Goal: Transaction & Acquisition: Purchase product/service

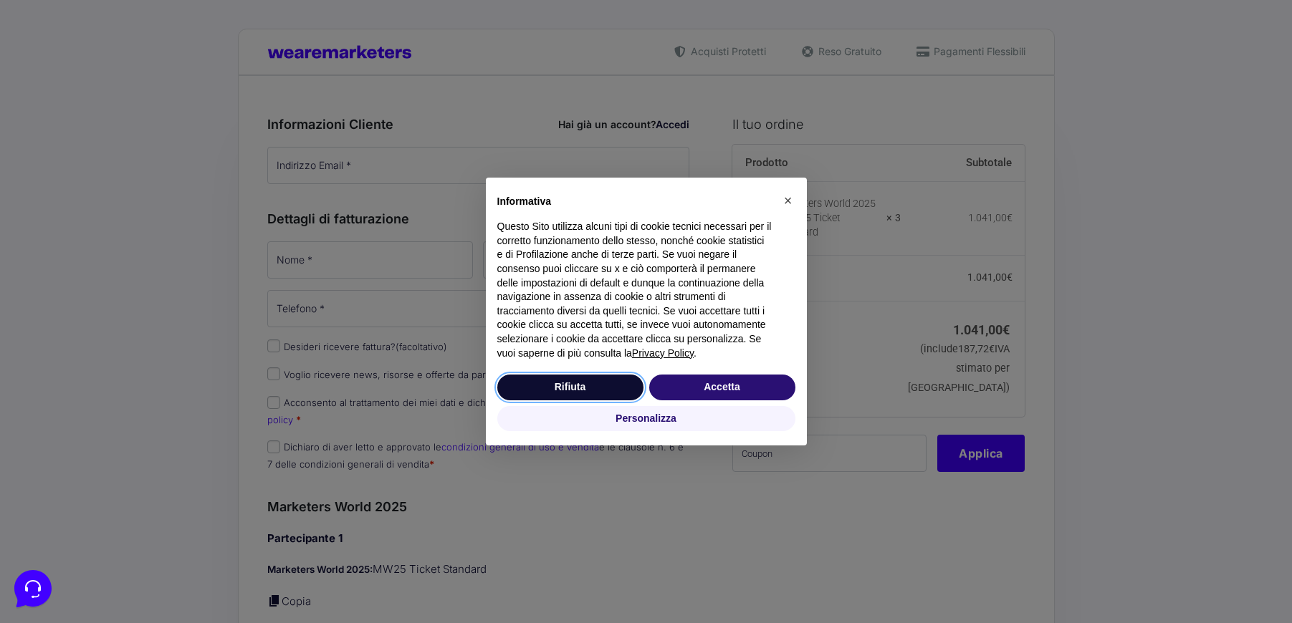
click at [552, 386] on button "Rifiuta" at bounding box center [570, 388] width 146 height 26
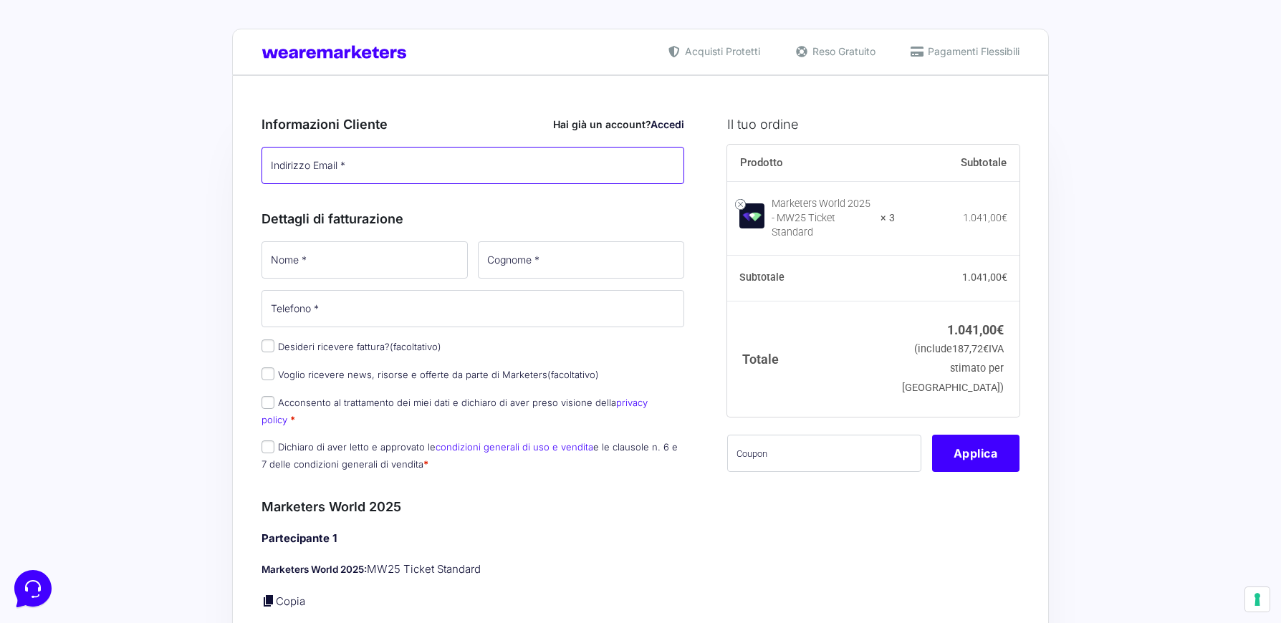
drag, startPoint x: 353, startPoint y: 164, endPoint x: 430, endPoint y: 165, distance: 76.7
click at [353, 164] on input "Indirizzo Email *" at bounding box center [472, 165] width 423 height 37
type input "[EMAIL_ADDRESS][DOMAIN_NAME]"
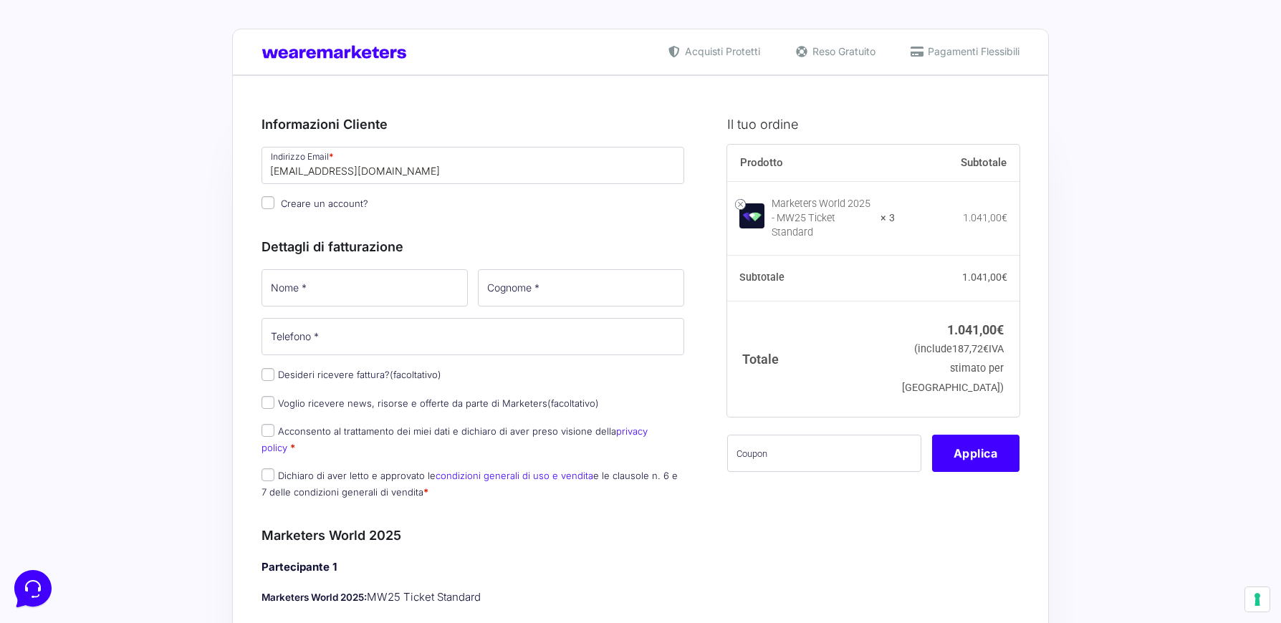
click at [343, 264] on div "Dettagli di fatturazione Nome * Cognome * Telefono * Desideri ricevere fattura?…" at bounding box center [472, 365] width 423 height 289
click at [362, 302] on input "Nome *" at bounding box center [364, 287] width 206 height 37
click at [339, 295] on input "Nome *" at bounding box center [364, 287] width 206 height 37
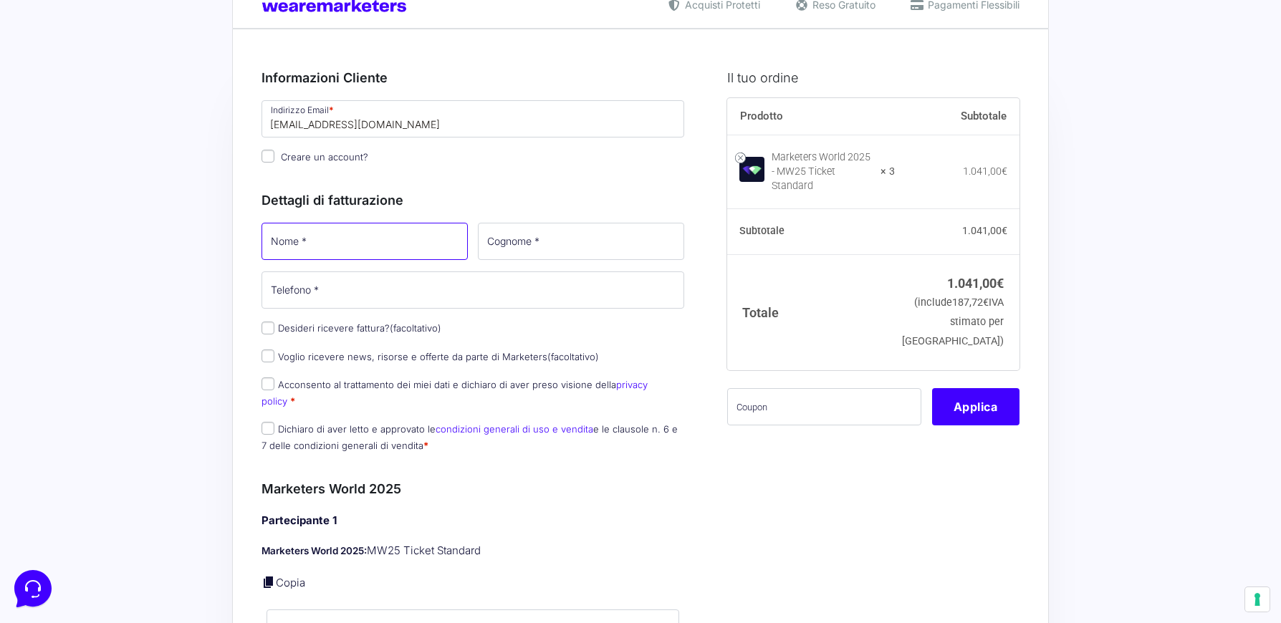
scroll to position [72, 0]
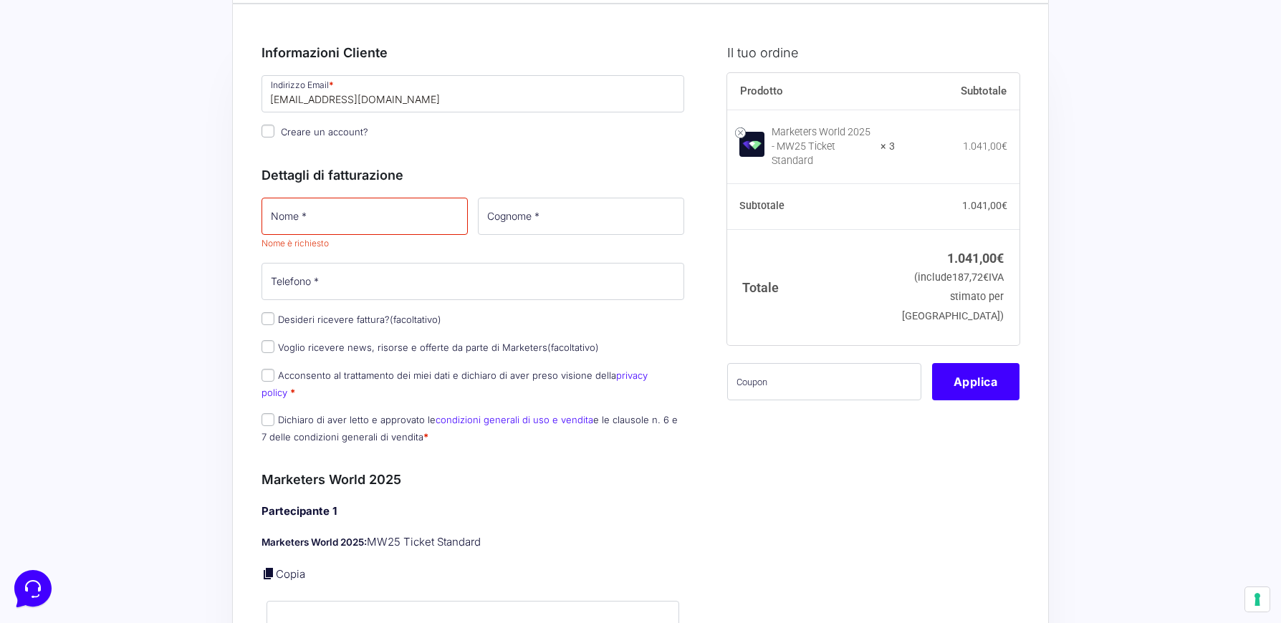
click at [388, 209] on input "Nome *" at bounding box center [364, 216] width 206 height 37
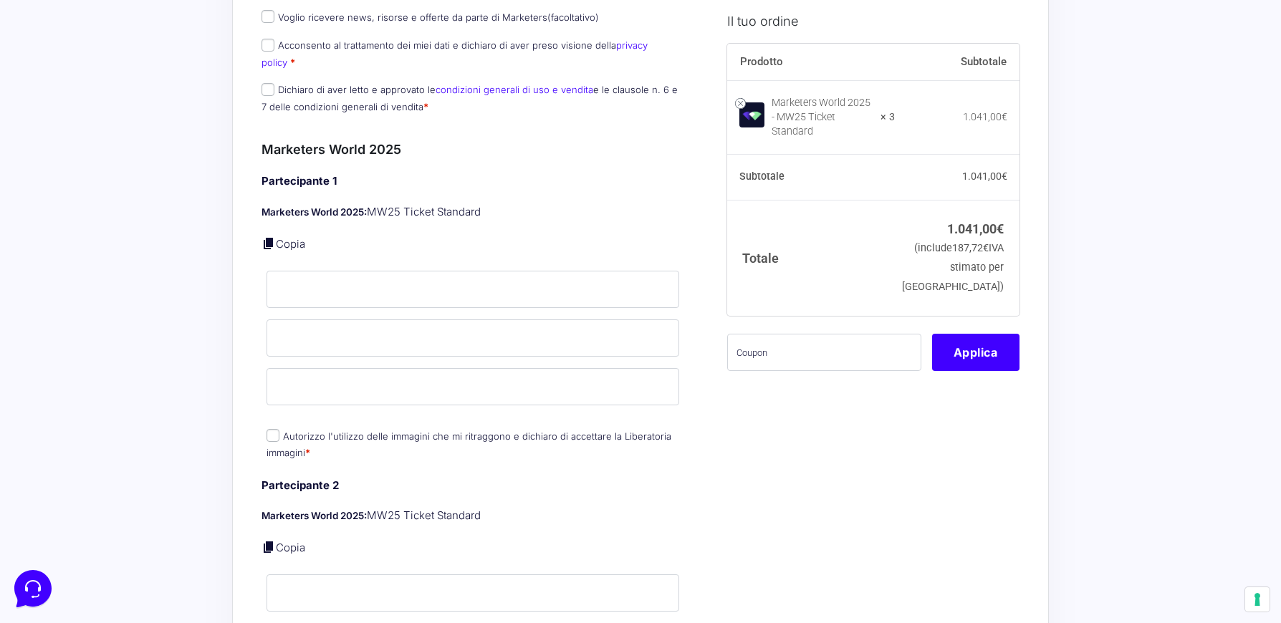
scroll to position [358, 0]
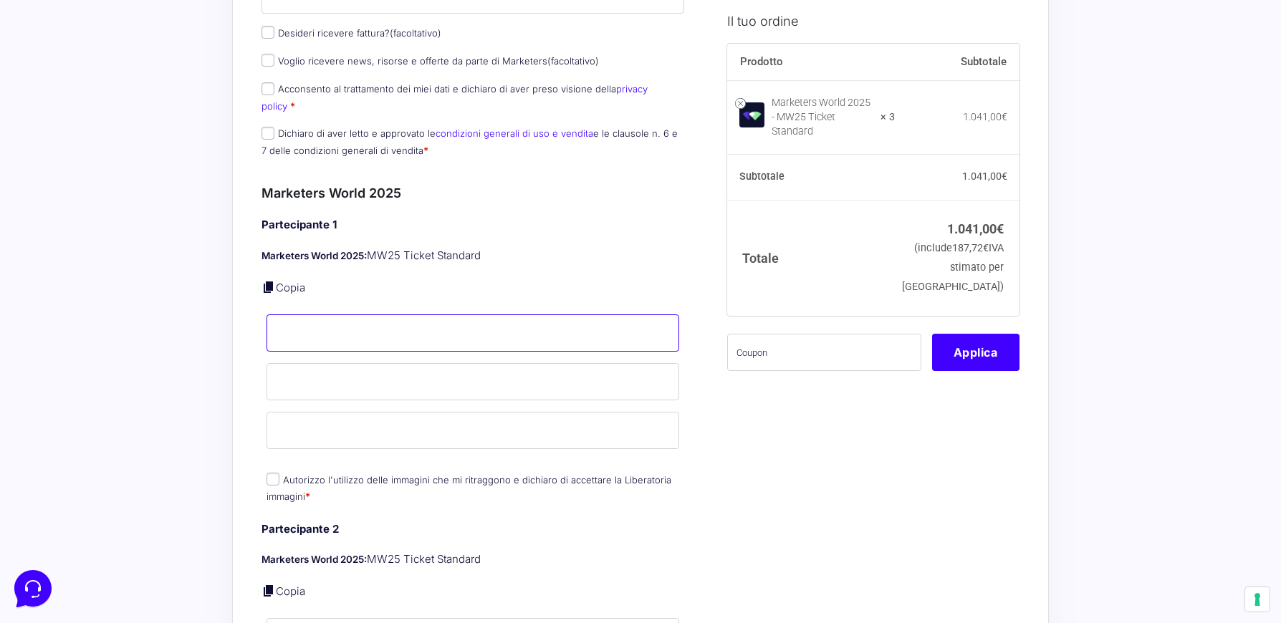
click at [311, 320] on input "Nome *" at bounding box center [472, 332] width 413 height 37
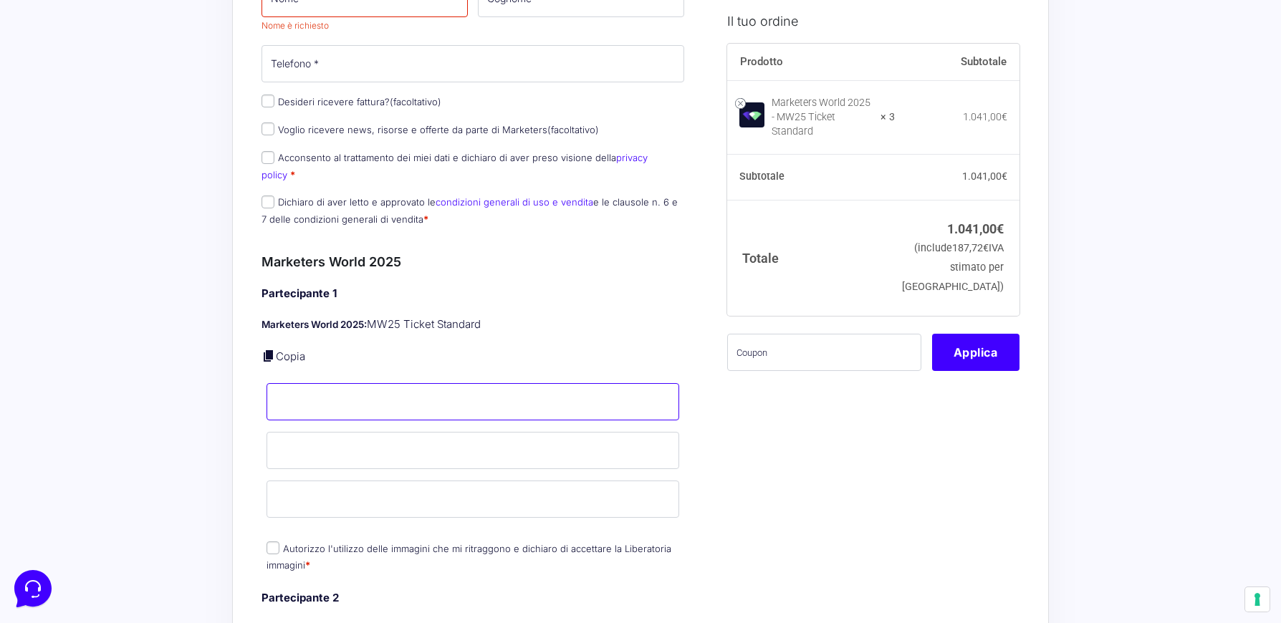
scroll to position [287, 0]
click at [268, 352] on link at bounding box center [268, 359] width 14 height 14
type input "[EMAIL_ADDRESS][DOMAIN_NAME]"
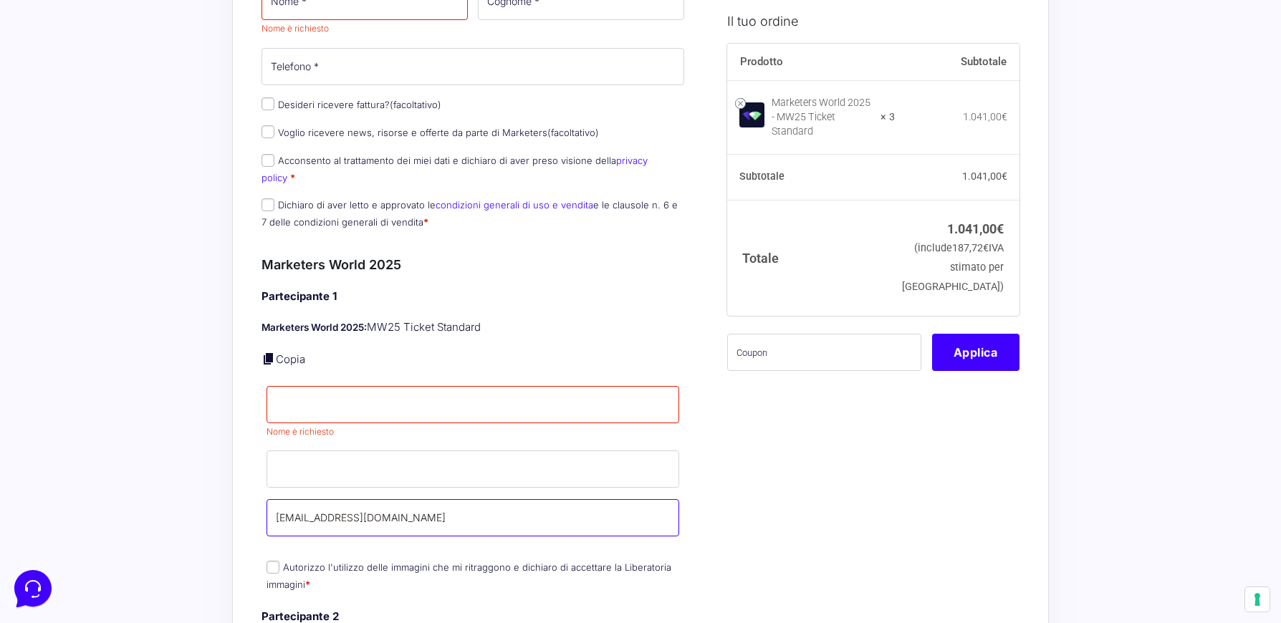
click at [453, 500] on input "[EMAIL_ADDRESS][DOMAIN_NAME]" at bounding box center [472, 517] width 413 height 37
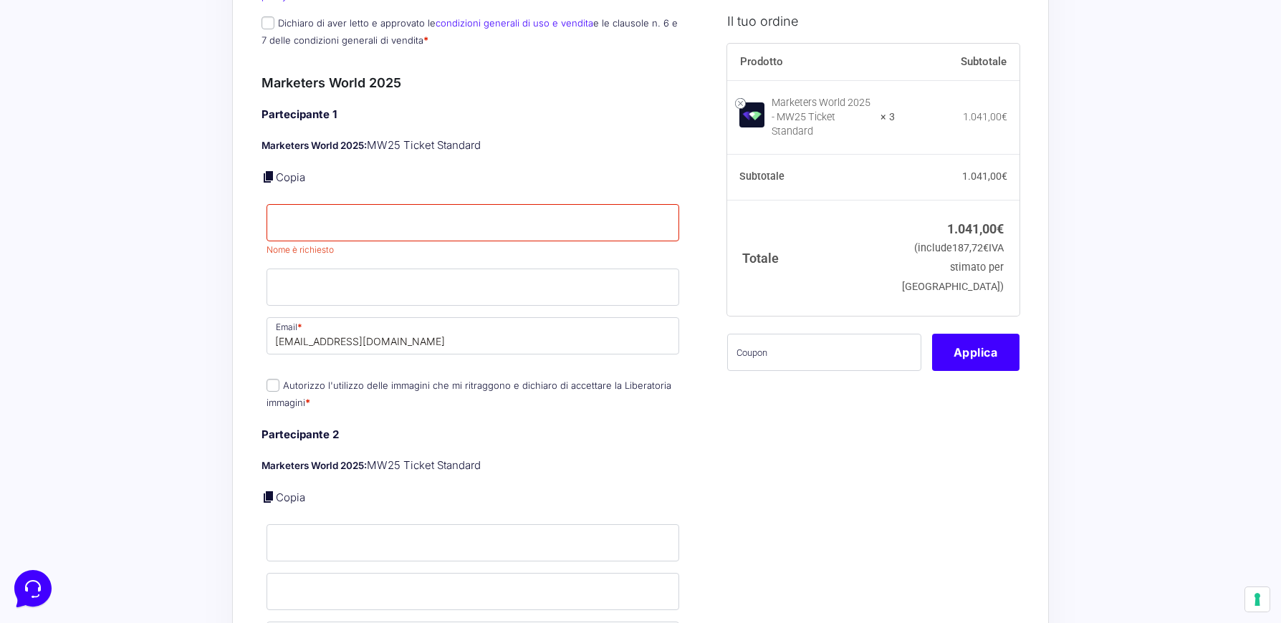
scroll to position [501, 0]
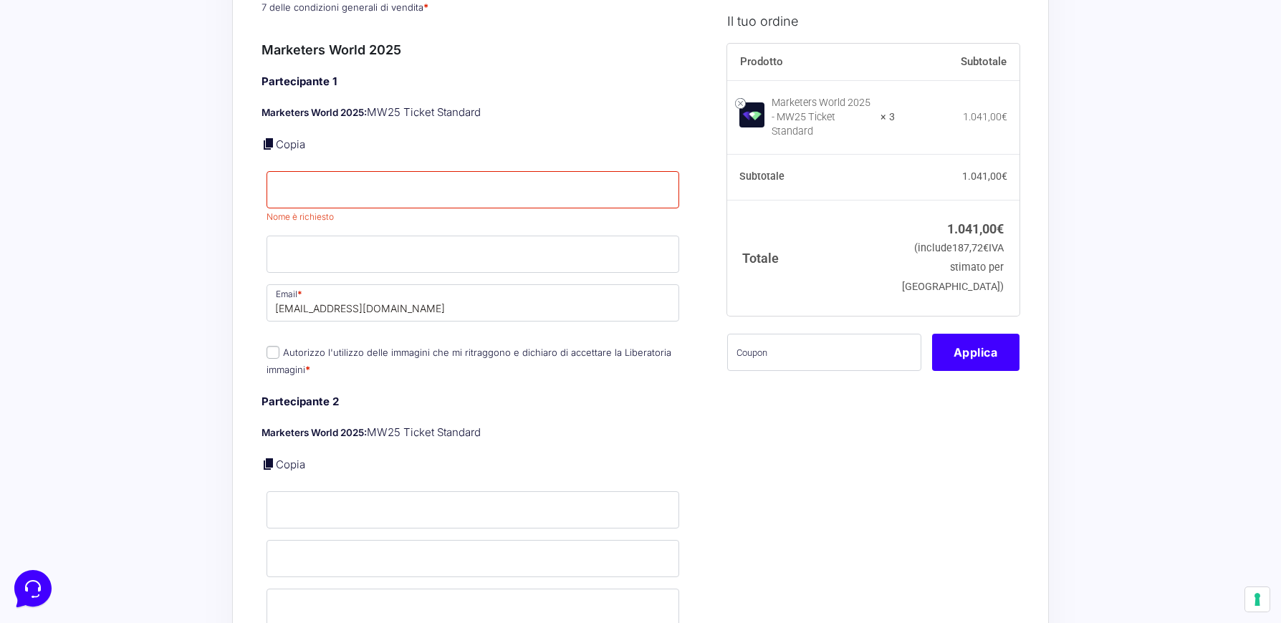
click at [446, 347] on label "Autorizzo l'utilizzo delle immagini che mi ritraggono e dichiaro di accettare l…" at bounding box center [468, 361] width 405 height 28
click at [279, 346] on input "Autorizzo l'utilizzo delle immagini che mi ritraggono e dichiaro di accettare l…" at bounding box center [272, 352] width 13 height 13
checkbox input "true"
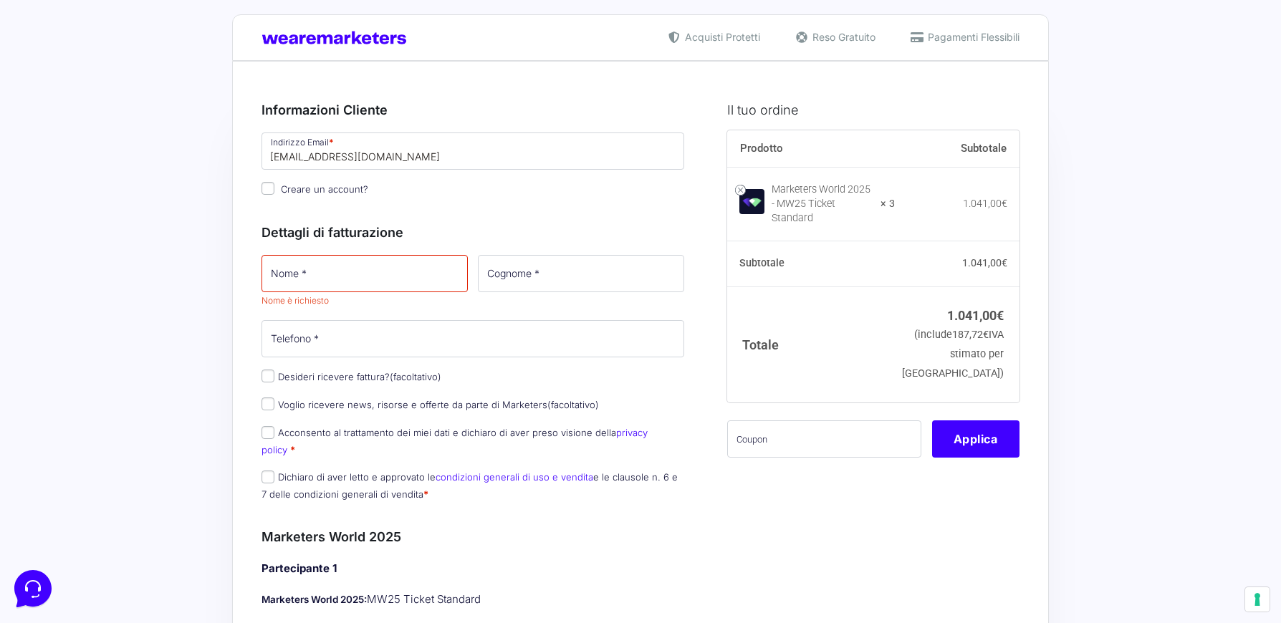
scroll to position [0, 0]
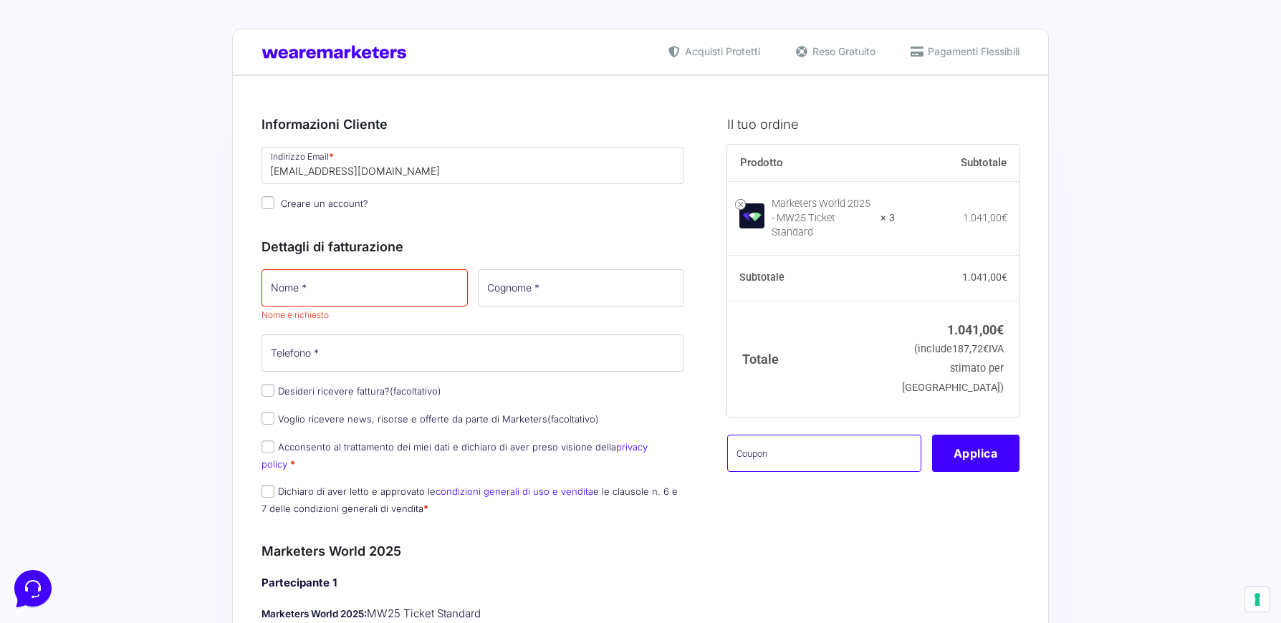
click at [854, 445] on input "text" at bounding box center [824, 453] width 194 height 37
click at [385, 296] on input "Nome *" at bounding box center [364, 287] width 206 height 37
type input "Sicura"
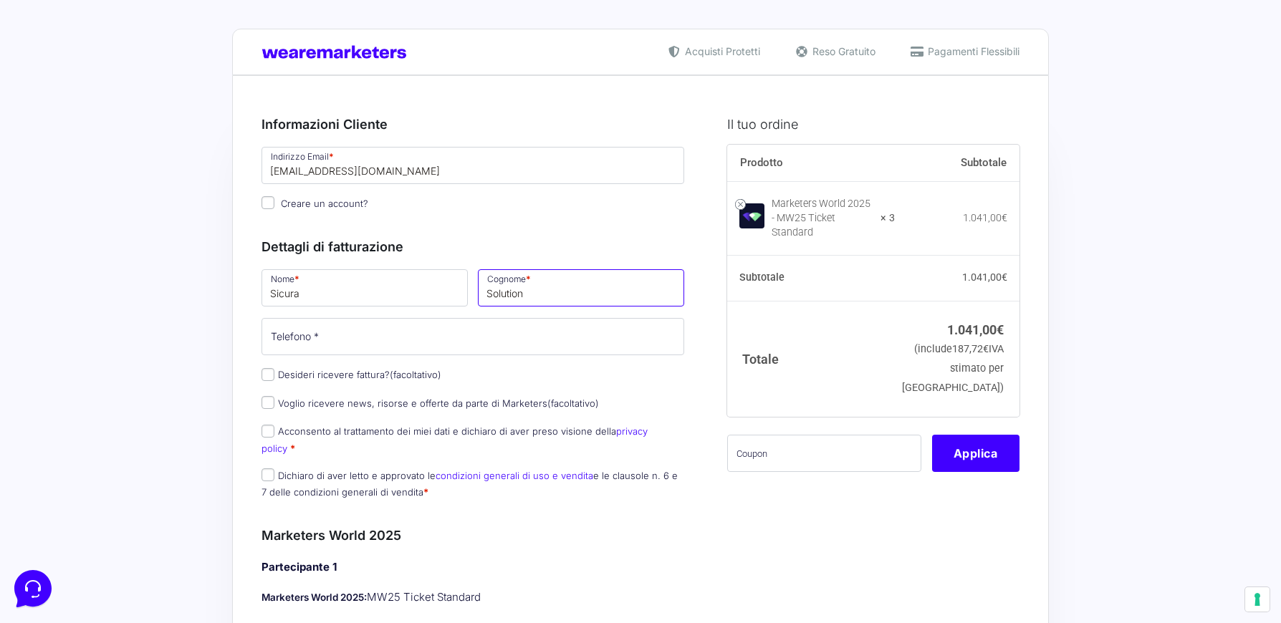
type input "Solution"
click at [433, 341] on input "Telefono *" at bounding box center [472, 336] width 423 height 37
type input "05119934003"
click at [269, 378] on input "Desideri ricevere fattura? (facoltativo)" at bounding box center [267, 374] width 13 height 13
checkbox input "true"
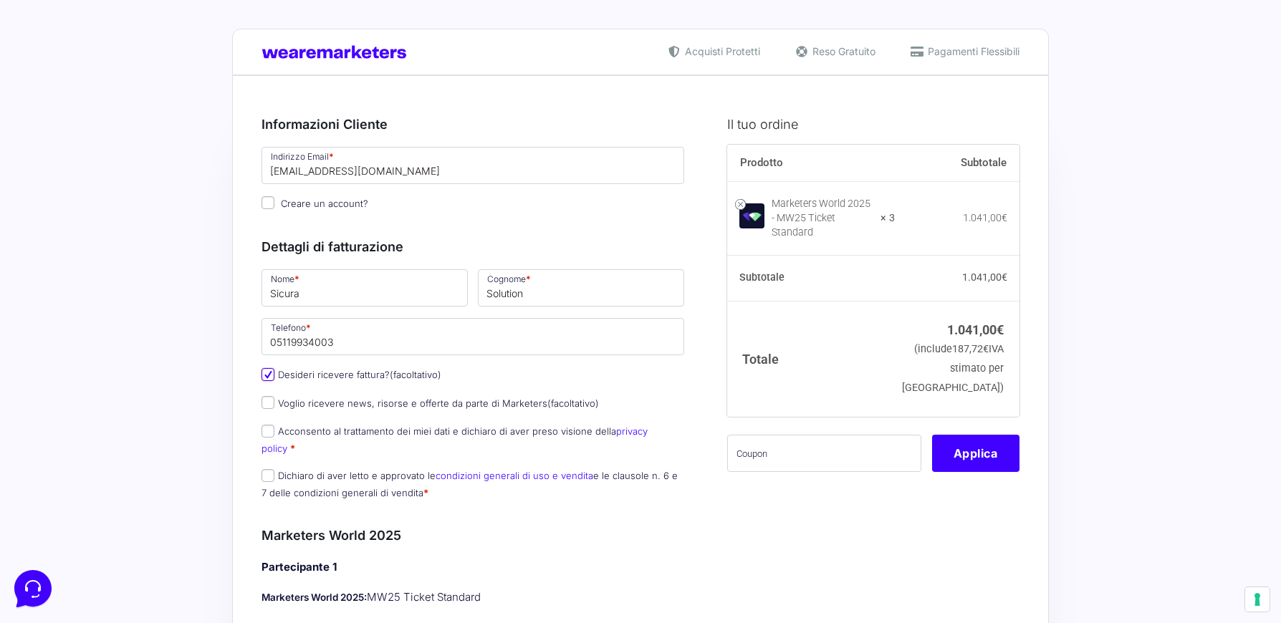
select select "IT"
type input "0000000"
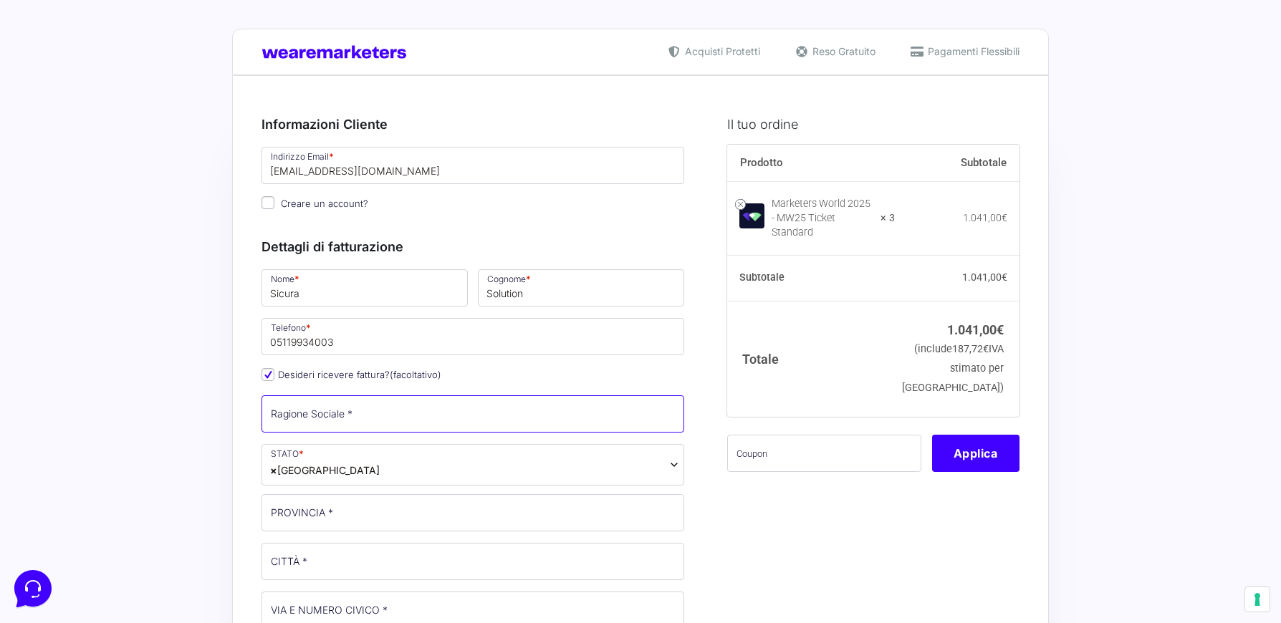
click at [384, 416] on input "Ragione Sociale *" at bounding box center [472, 413] width 423 height 37
type input "SICURA SOLUTION SRL"
click at [360, 523] on input "PROVINCIA *" at bounding box center [472, 512] width 423 height 37
type input "[GEOGRAPHIC_DATA]"
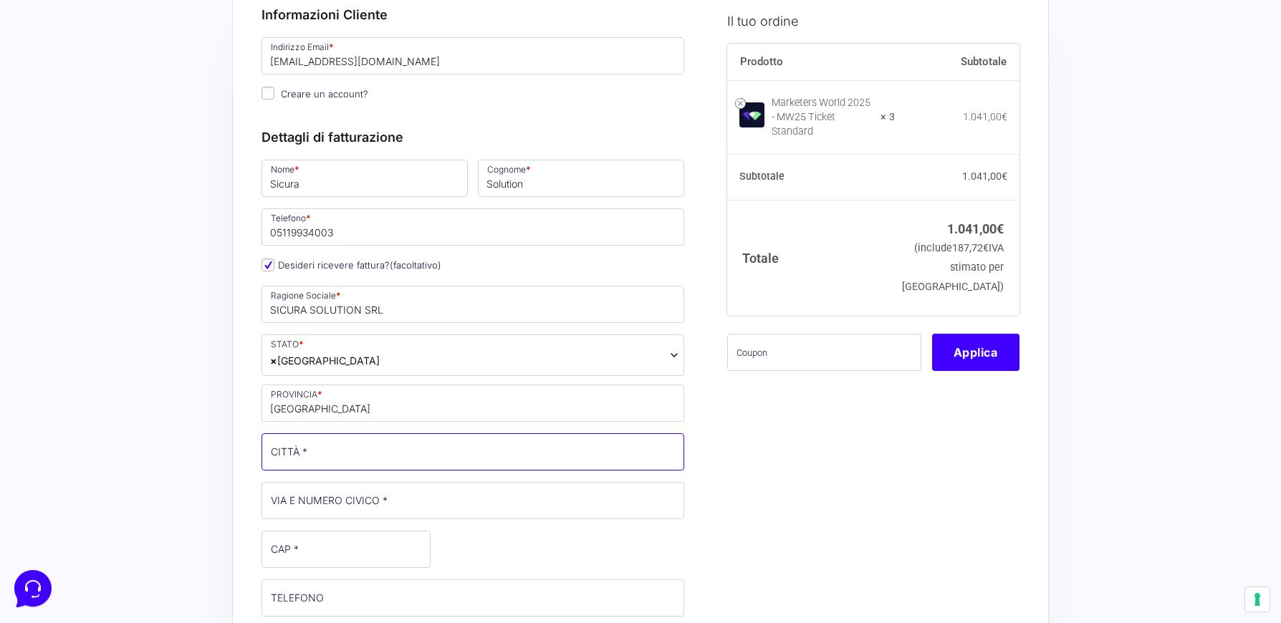
scroll to position [143, 0]
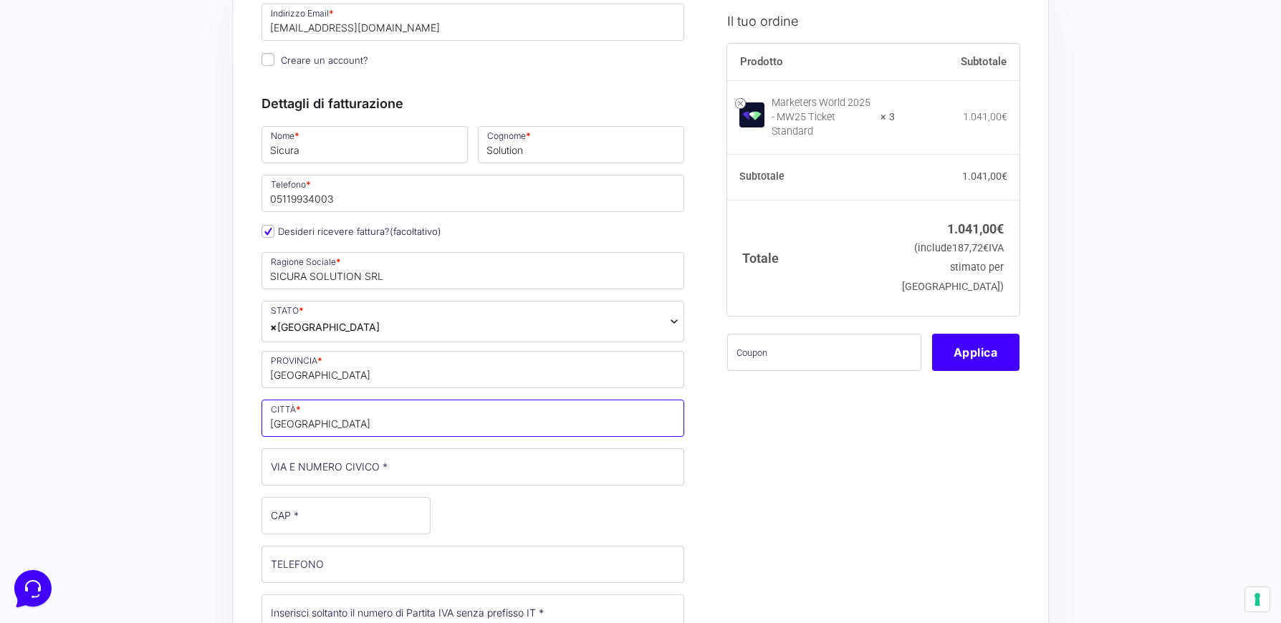
type input "[GEOGRAPHIC_DATA]"
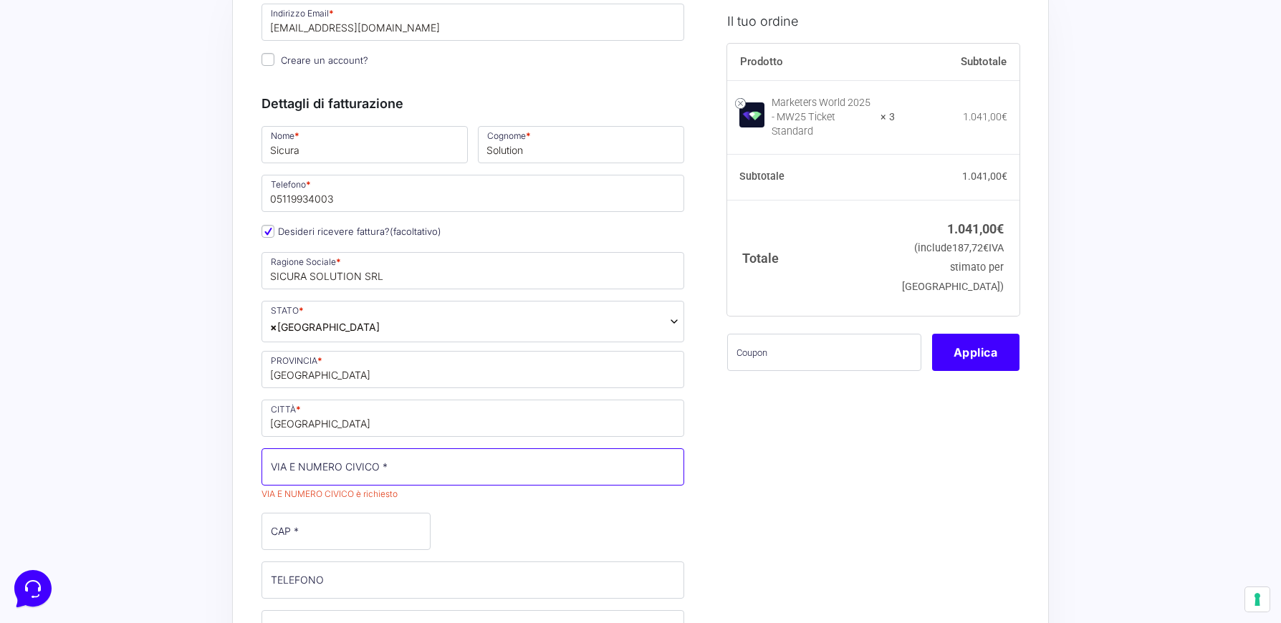
click at [410, 464] on input "VIA E NUMERO CIVICO *" at bounding box center [472, 466] width 423 height 37
paste input "[PERSON_NAME][STREET_ADDRESS]"
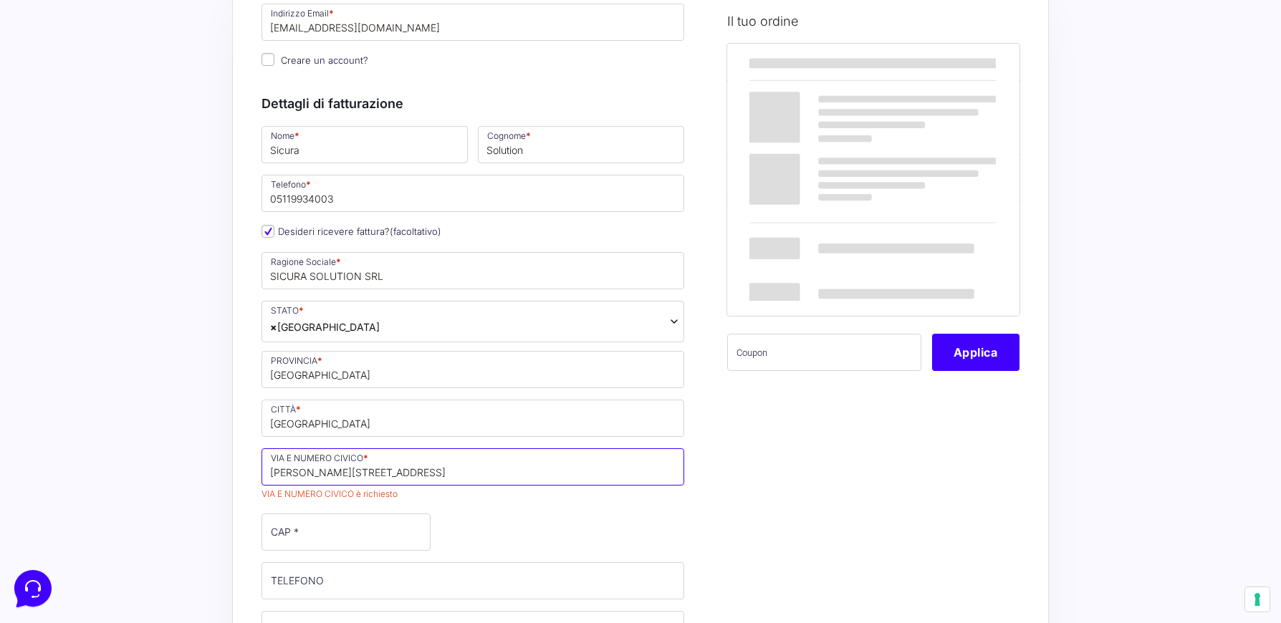
type input "[PERSON_NAME][STREET_ADDRESS]"
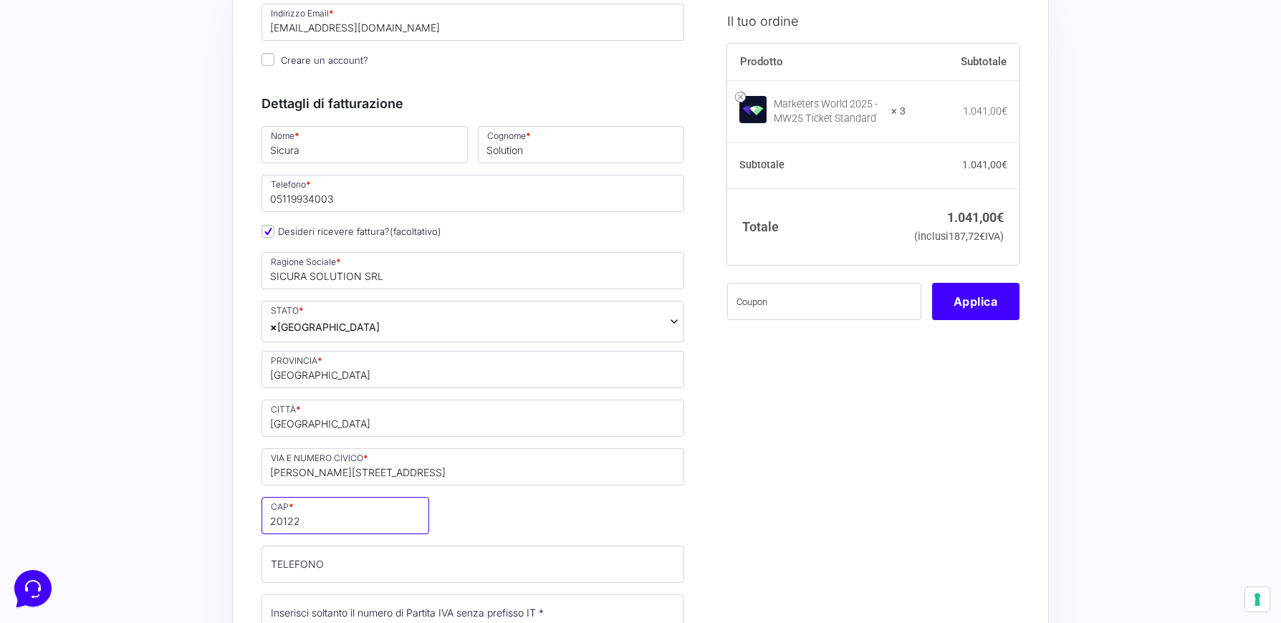
type input "20122"
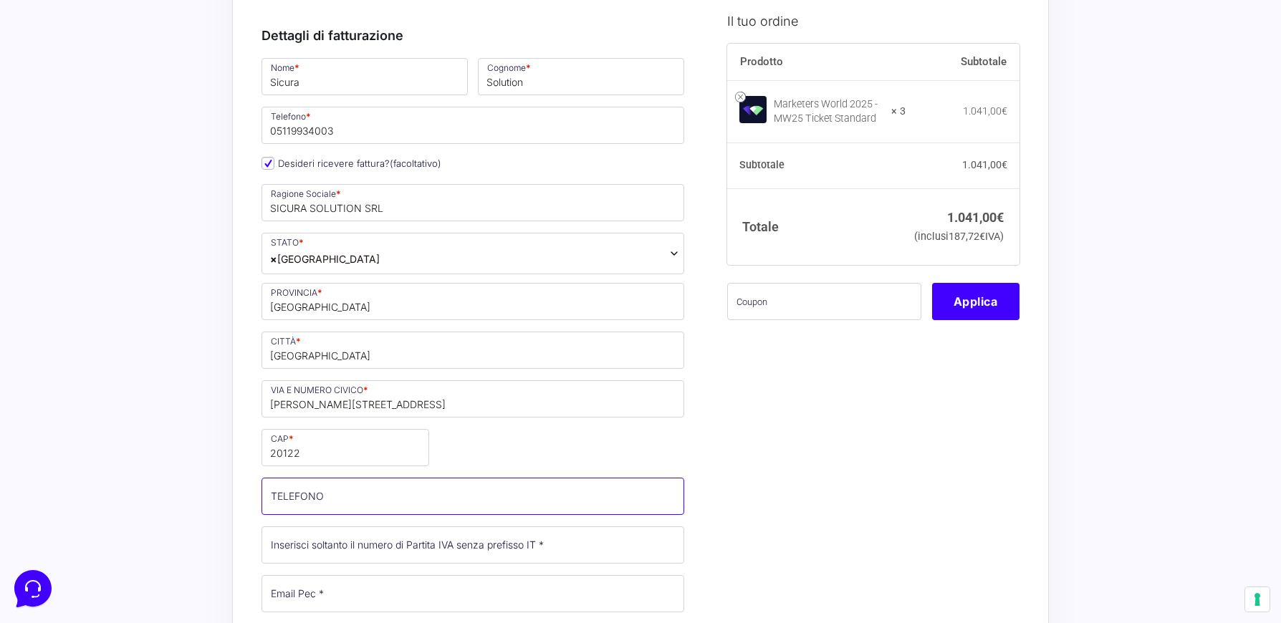
scroll to position [215, 0]
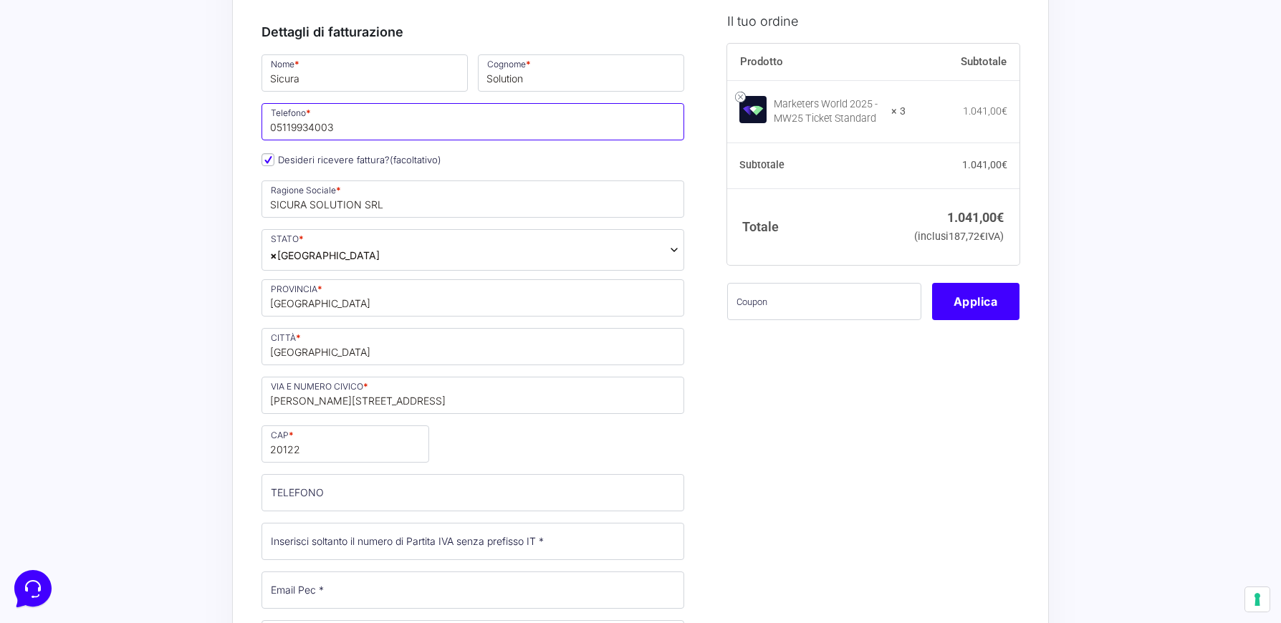
drag, startPoint x: 357, startPoint y: 125, endPoint x: 253, endPoint y: 132, distance: 104.8
click at [261, 125] on input "05119934003" at bounding box center [472, 121] width 423 height 37
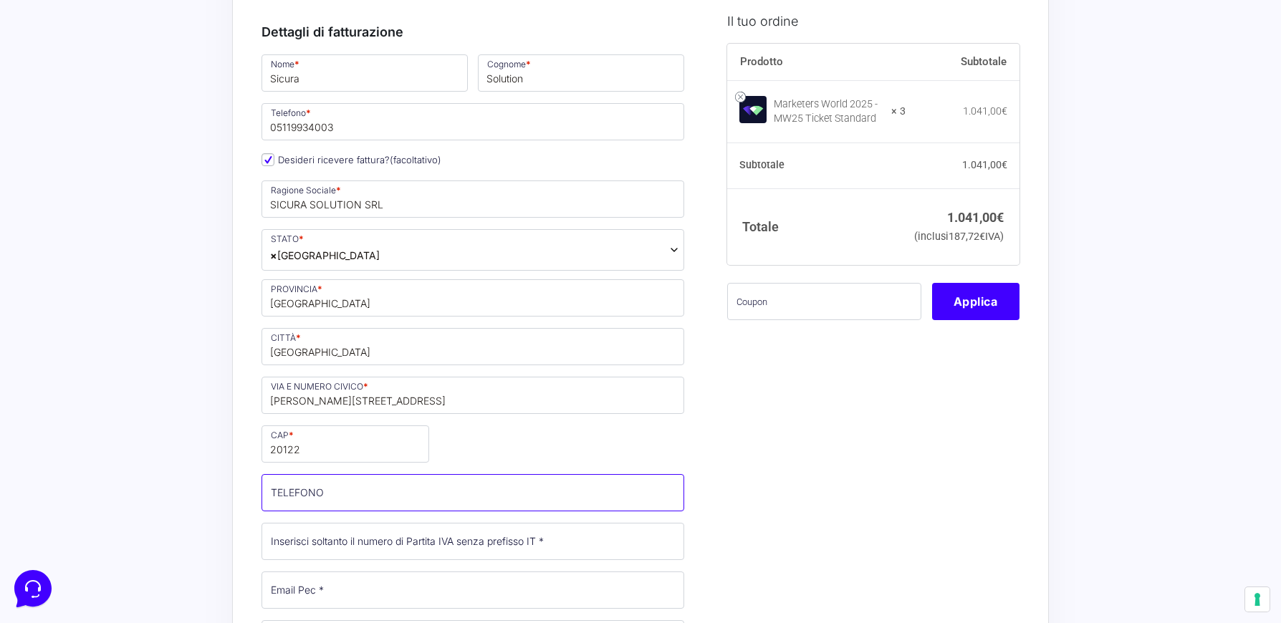
drag, startPoint x: 391, startPoint y: 489, endPoint x: 484, endPoint y: 491, distance: 93.2
click at [391, 489] on input "TELEFONO (facoltativo)" at bounding box center [472, 492] width 423 height 37
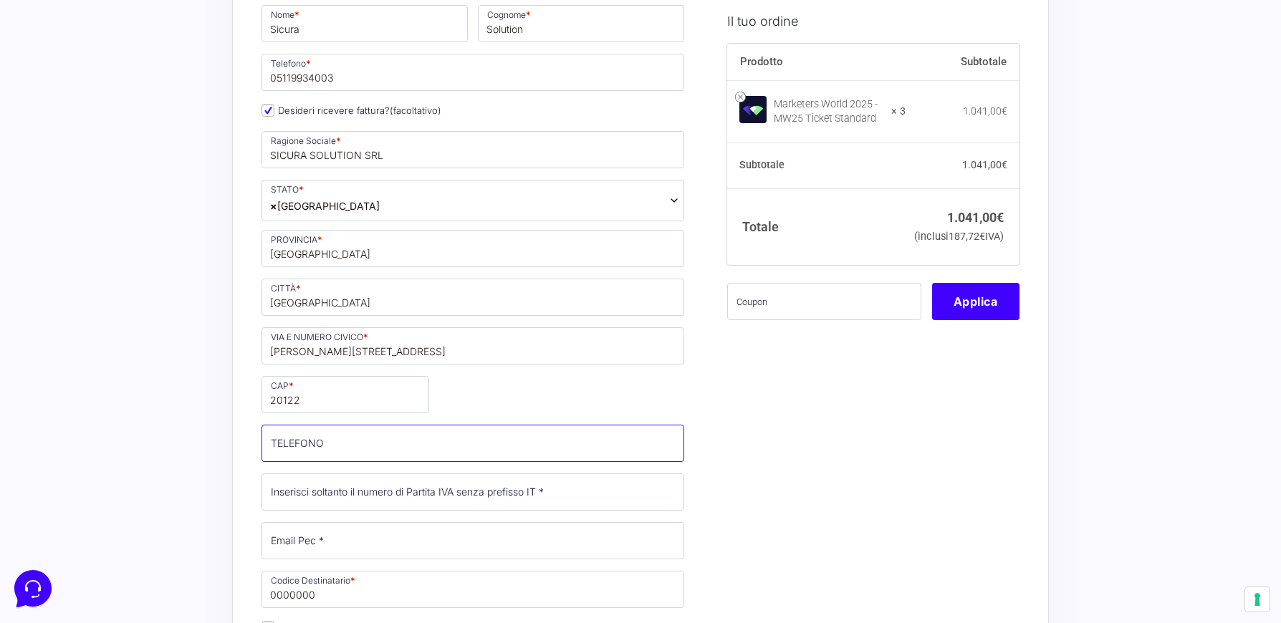
scroll to position [287, 0]
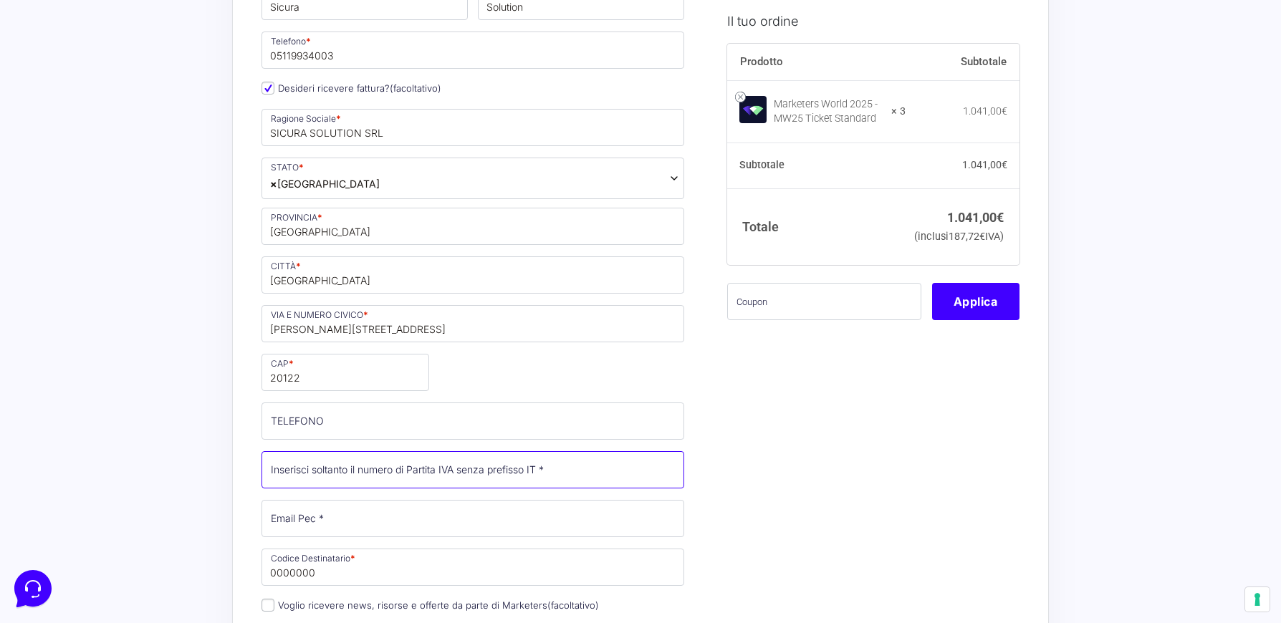
click at [582, 471] on input "Partita Iva *" at bounding box center [472, 469] width 423 height 37
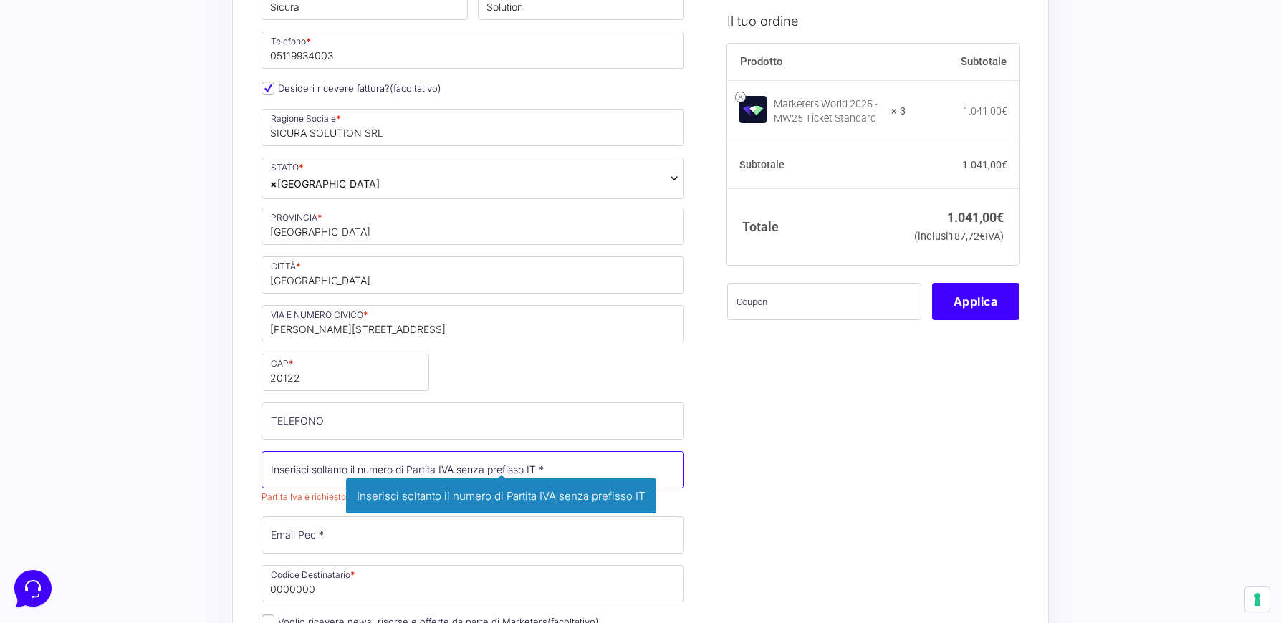
click at [286, 471] on input "Partita Iva *" at bounding box center [472, 469] width 423 height 37
paste input "14216710963"
type input "14216710963"
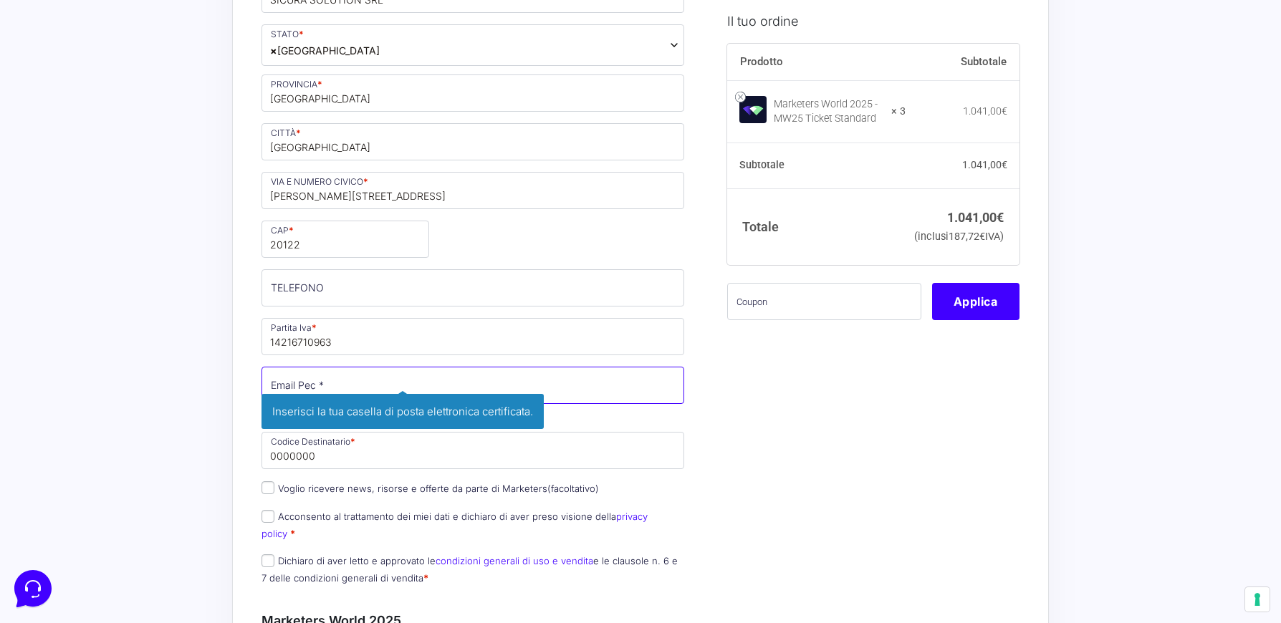
scroll to position [430, 0]
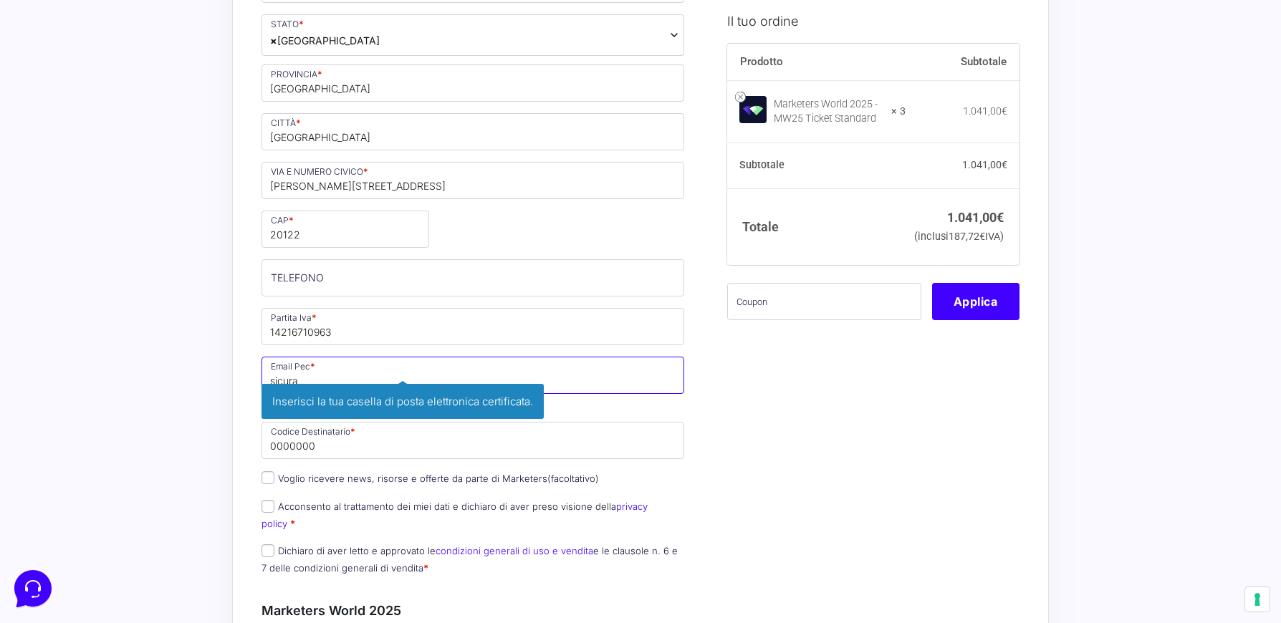
type input "[EMAIL_ADDRESS][DOMAIN_NAME]"
click at [643, 418] on div "Nome * Sicura Cognome * Solution Telefono * 05119934003 Desideri ricevere fattu…" at bounding box center [472, 211] width 433 height 748
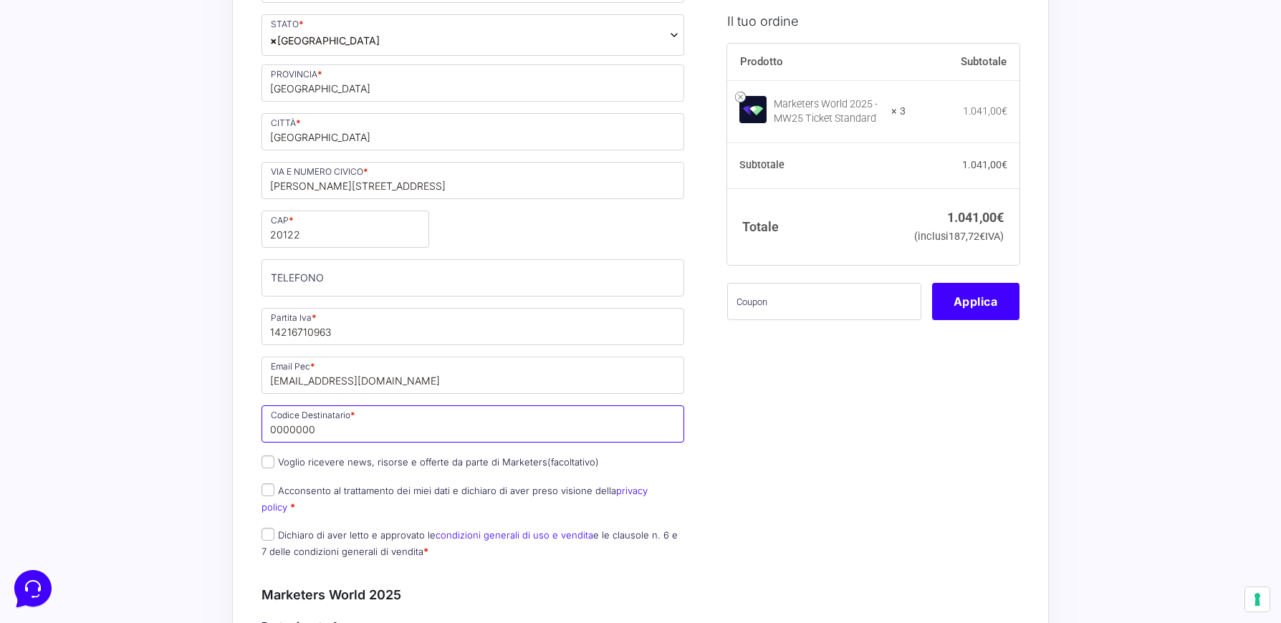
click at [436, 436] on input "0000000" at bounding box center [472, 423] width 423 height 37
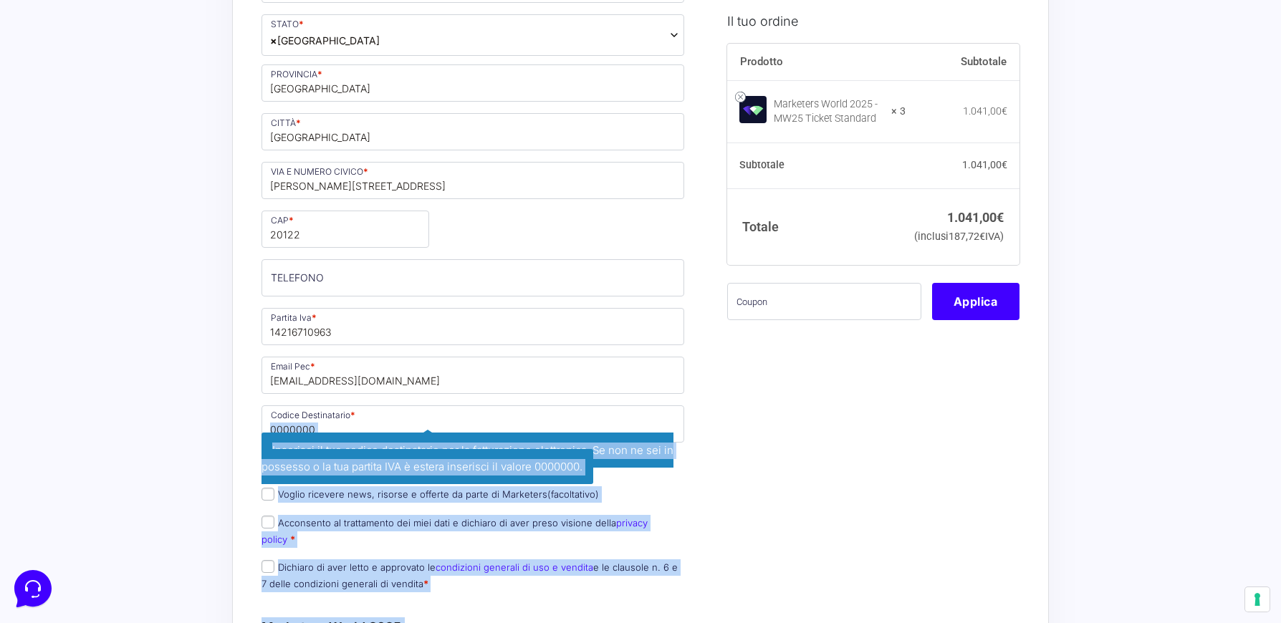
drag, startPoint x: 426, startPoint y: 433, endPoint x: 244, endPoint y: 435, distance: 182.7
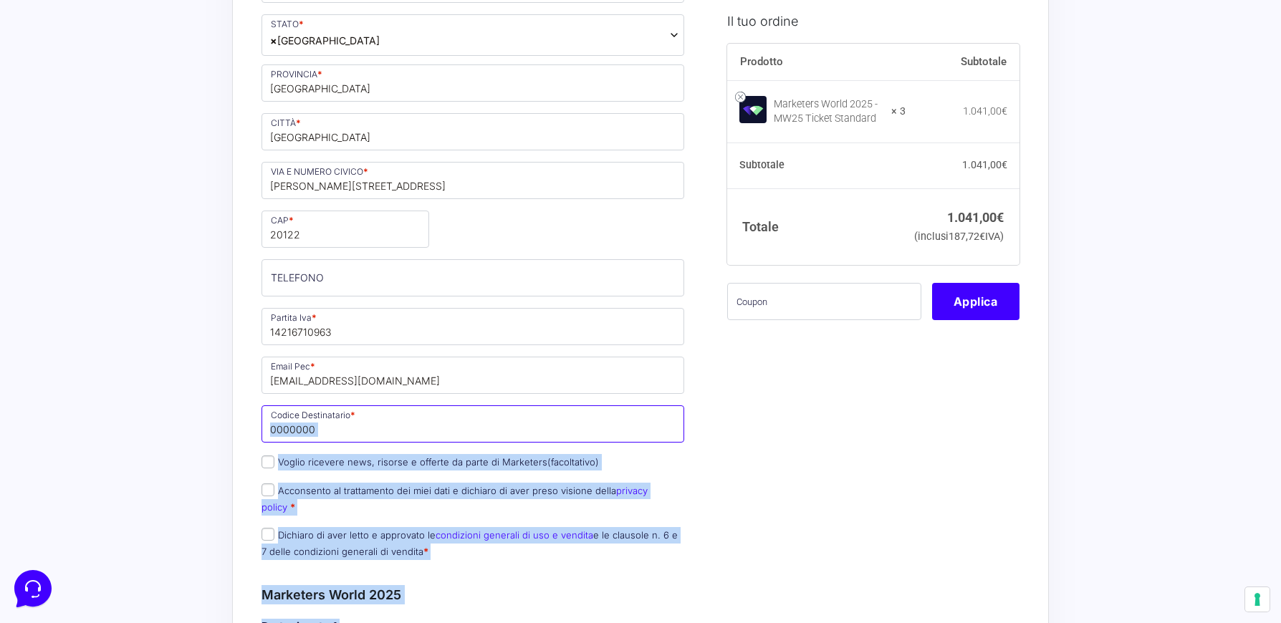
click at [527, 421] on input "0000000" at bounding box center [472, 423] width 423 height 37
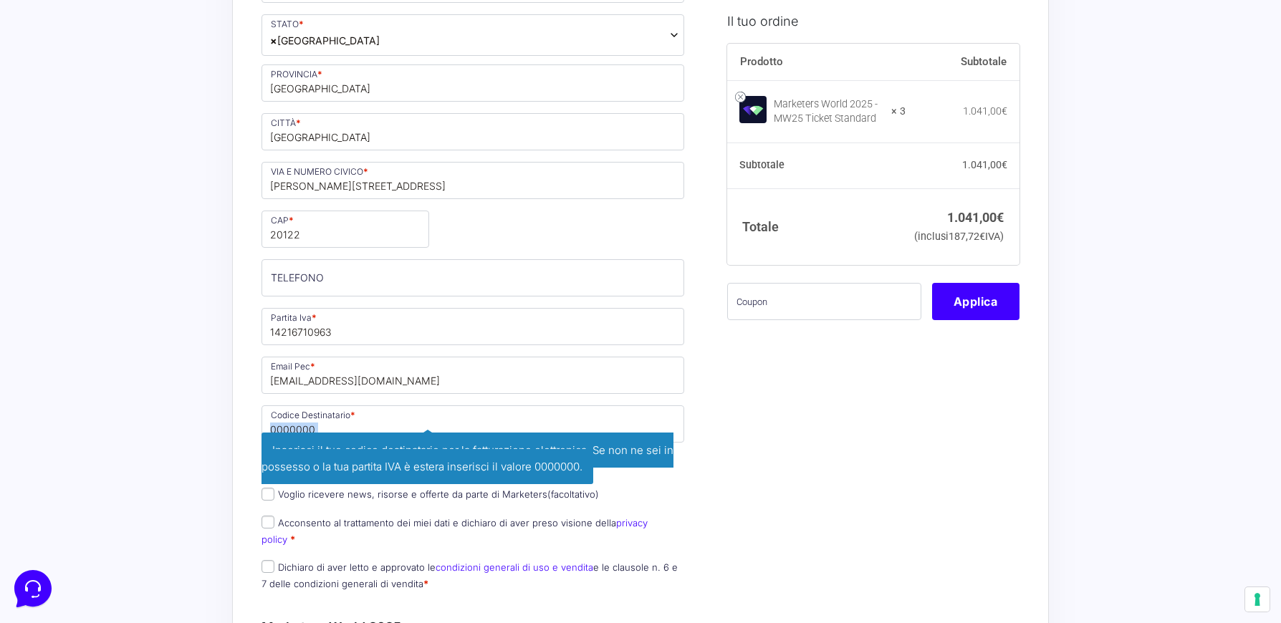
drag, startPoint x: 424, startPoint y: 431, endPoint x: 284, endPoint y: 431, distance: 140.4
click at [284, 431] on span "0000000 Inserisci il tuo codice destinatario per la fatturazione elettronica. S…" at bounding box center [472, 439] width 423 height 68
drag, startPoint x: 291, startPoint y: 430, endPoint x: 251, endPoint y: 431, distance: 40.1
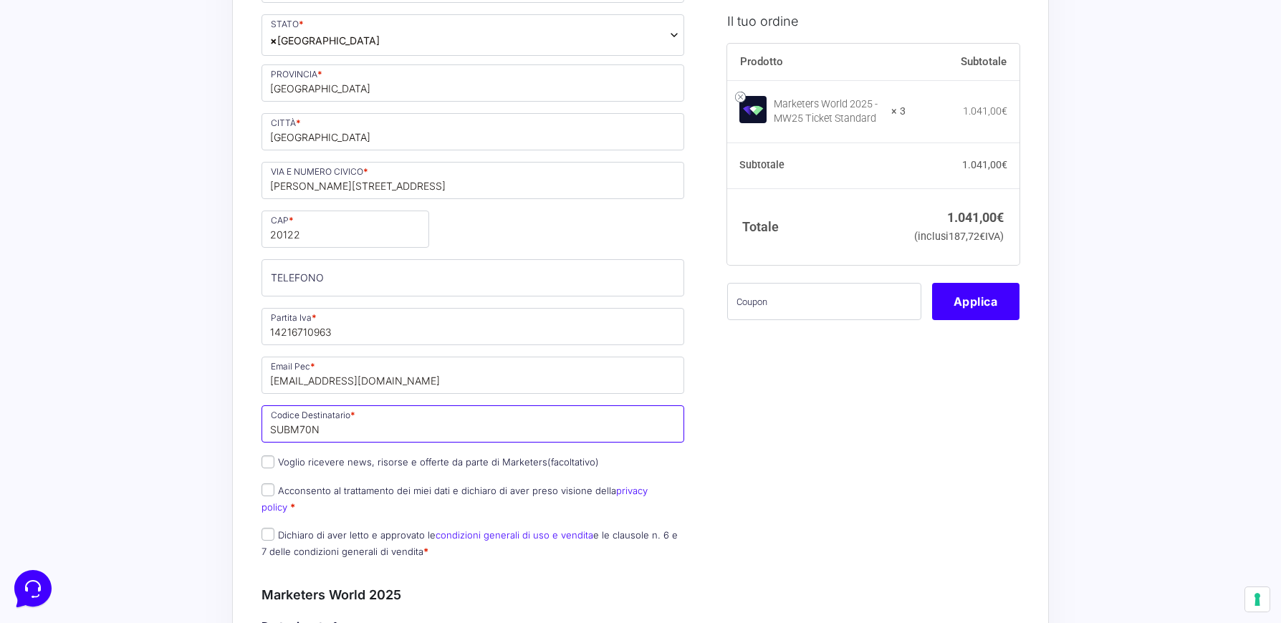
type input "SUBM70N"
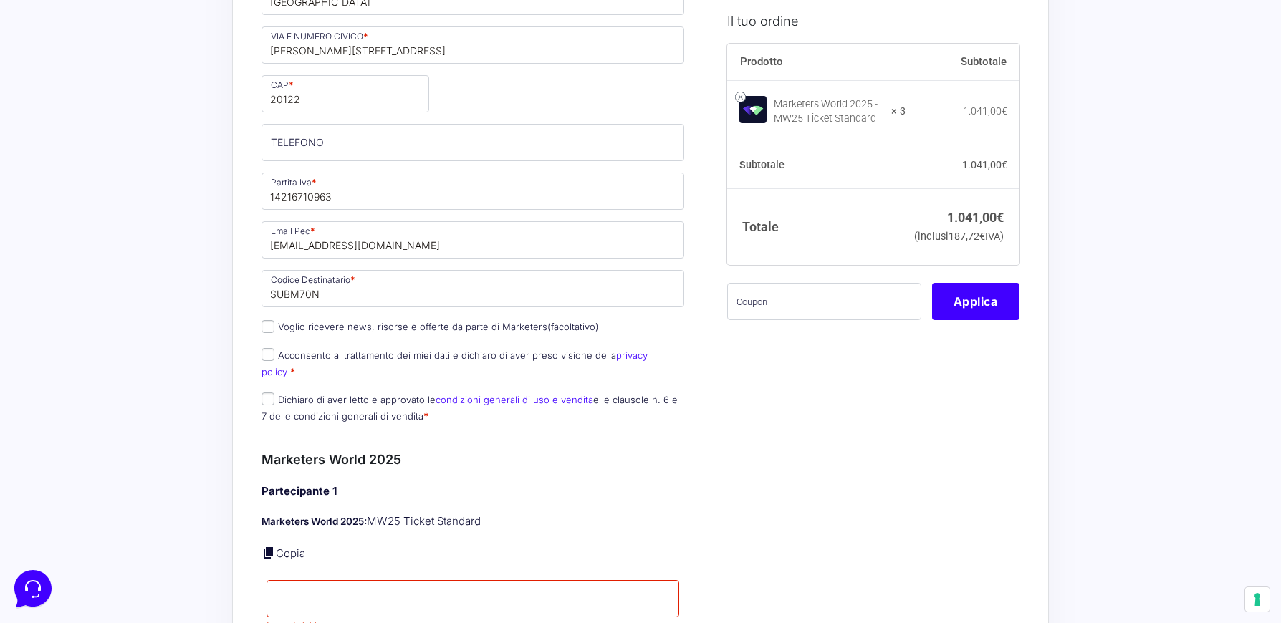
scroll to position [573, 0]
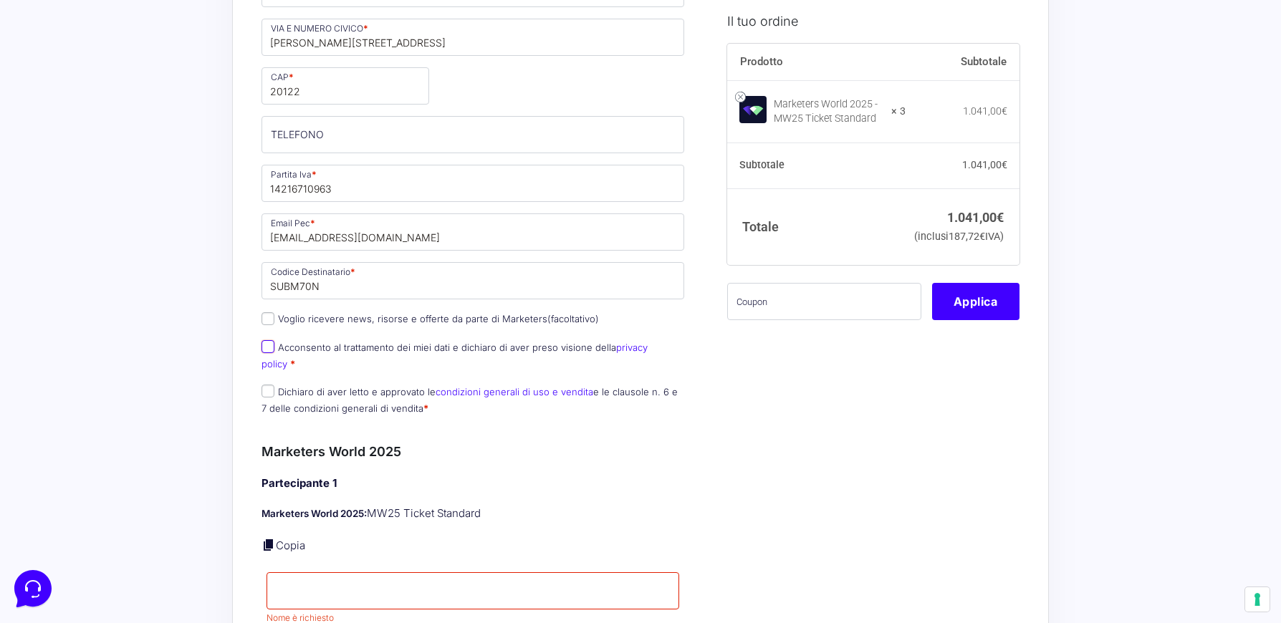
click at [267, 350] on input "Acconsento al trattamento dei miei dati e dichiaro di aver preso visione della …" at bounding box center [267, 346] width 13 height 13
checkbox input "true"
drag, startPoint x: 268, startPoint y: 379, endPoint x: 292, endPoint y: 383, distance: 24.6
click at [268, 385] on input "Dichiaro di aver letto e approvato le condizioni generali di uso e vendita e le…" at bounding box center [267, 391] width 13 height 13
checkbox input "true"
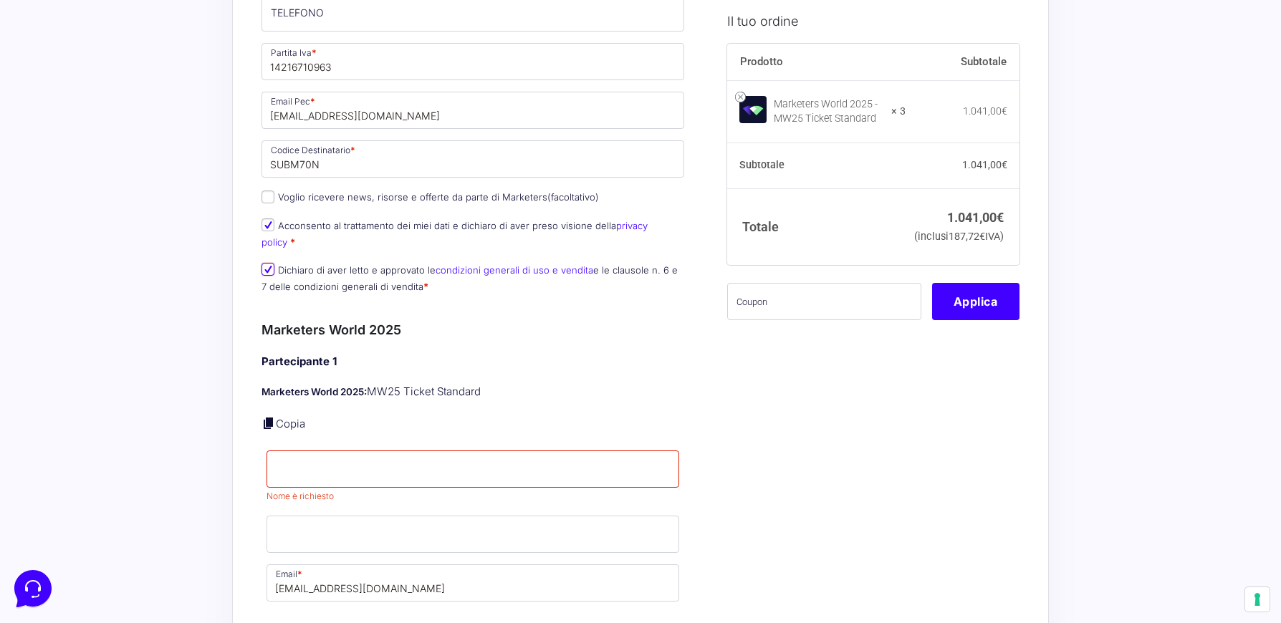
scroll to position [716, 0]
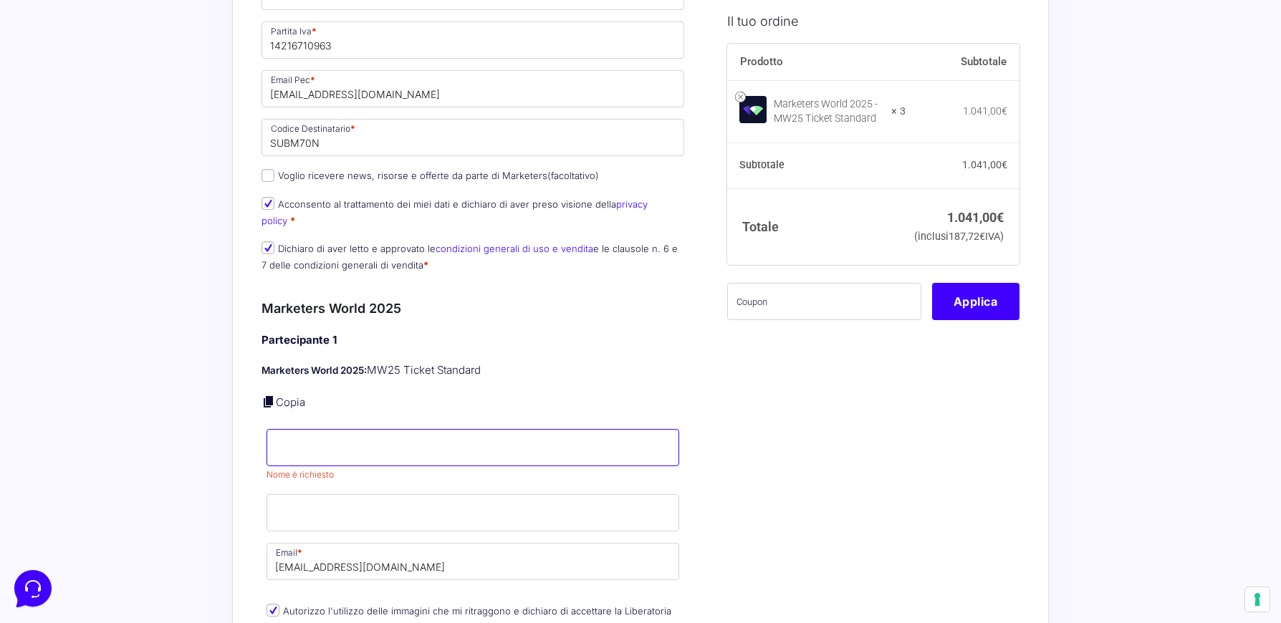
click at [431, 433] on input "Nome *" at bounding box center [472, 447] width 413 height 37
click at [531, 496] on input "Cognome *" at bounding box center [472, 512] width 413 height 37
click at [587, 441] on input "Nome *" at bounding box center [472, 447] width 413 height 37
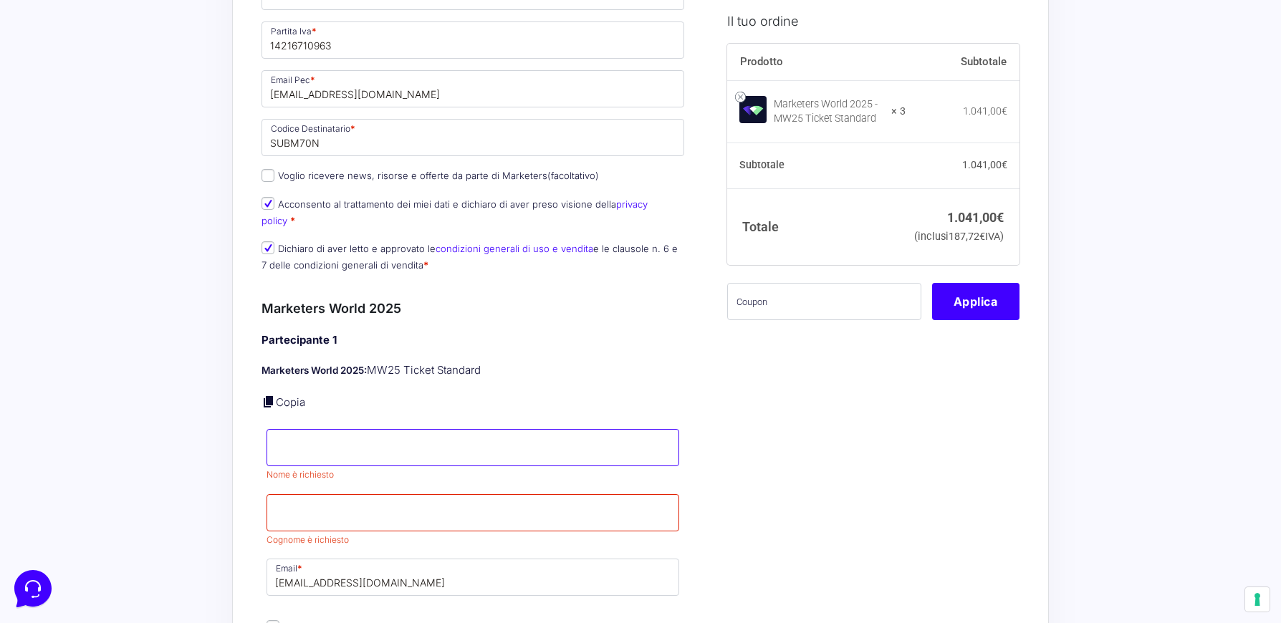
click at [485, 429] on input "Nome *" at bounding box center [472, 447] width 413 height 37
type input "s"
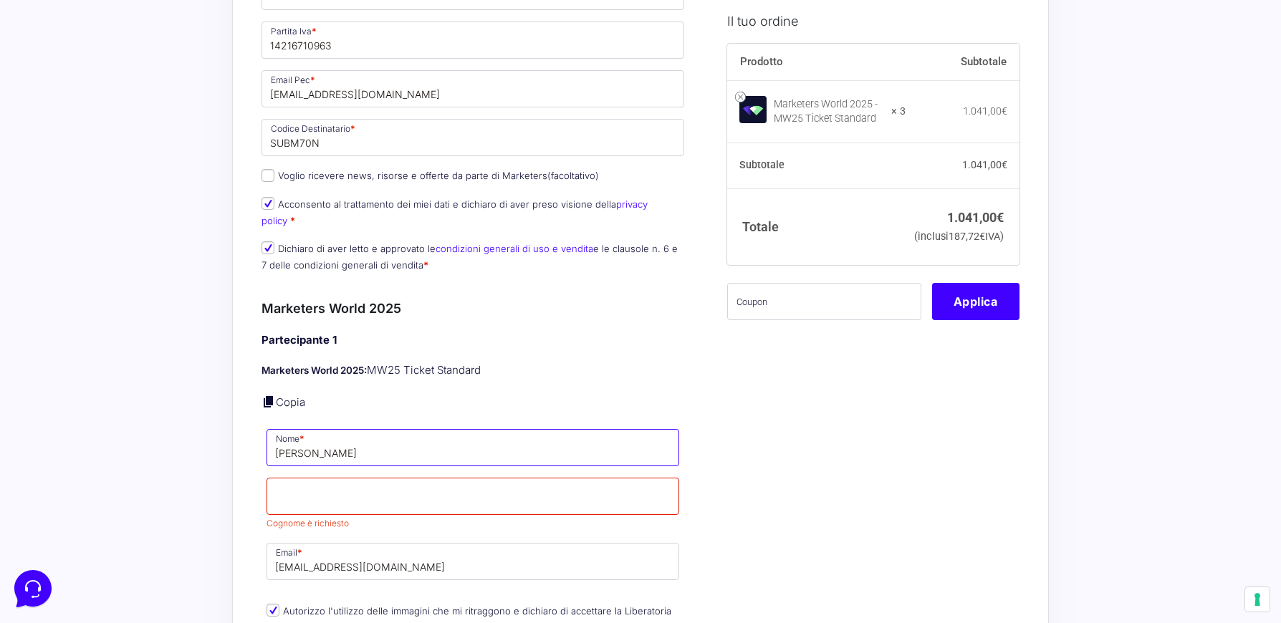
type input "Stefano"
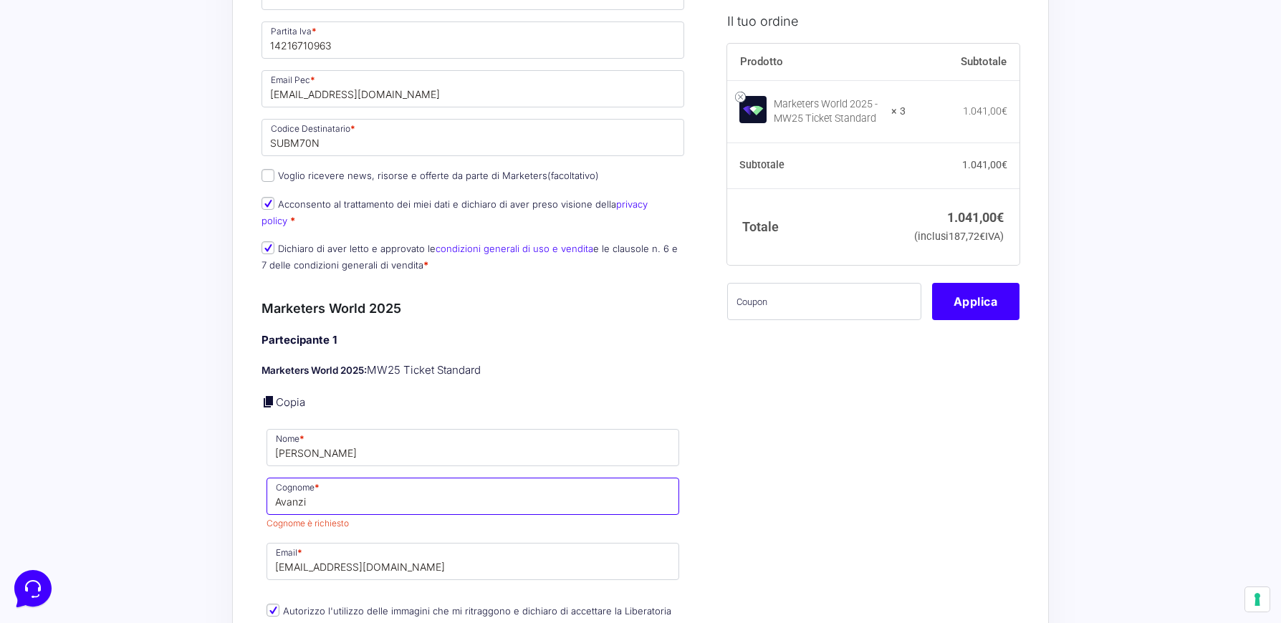
type input "Avanzi"
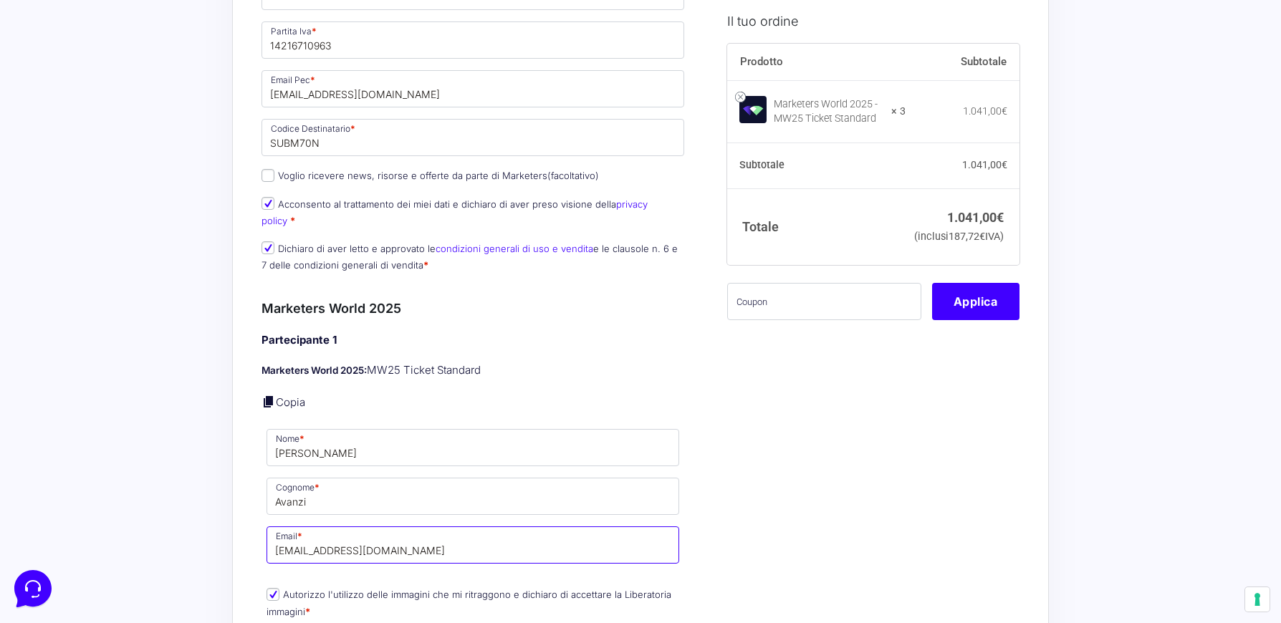
click at [466, 534] on input "[EMAIL_ADDRESS][DOMAIN_NAME]" at bounding box center [472, 545] width 413 height 37
drag, startPoint x: 478, startPoint y: 533, endPoint x: 173, endPoint y: 508, distance: 305.5
paste input "stefano.avanzi"
type input "stefano.avanzi@sicurasolution.it"
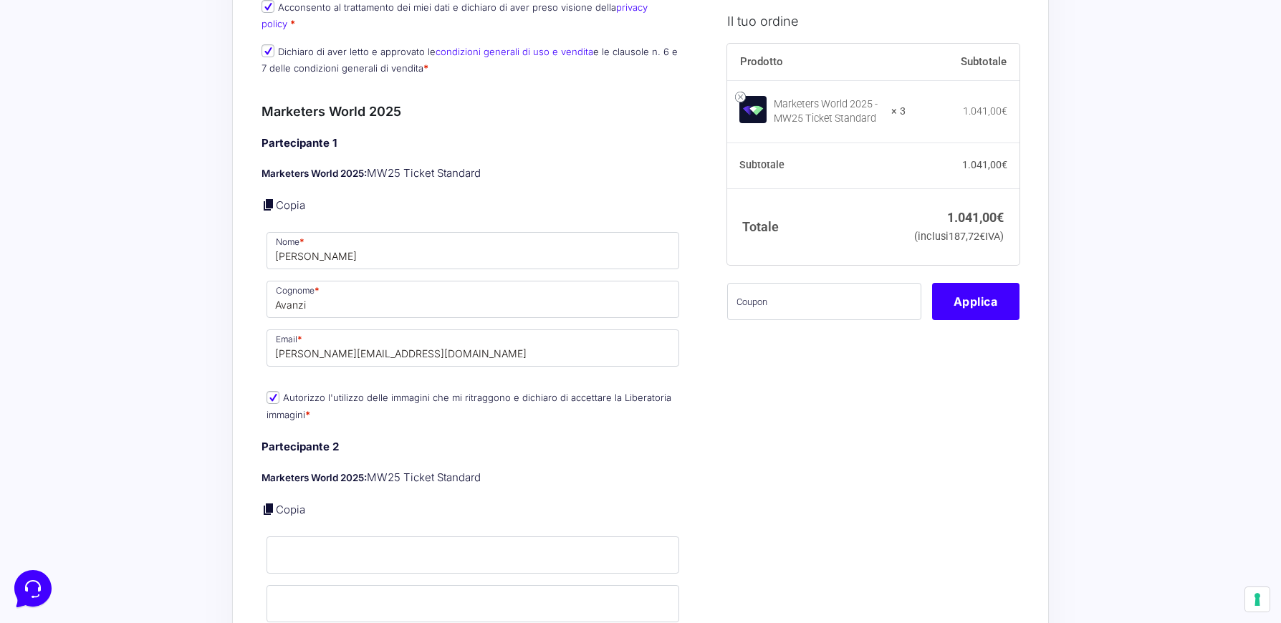
scroll to position [1146, 0]
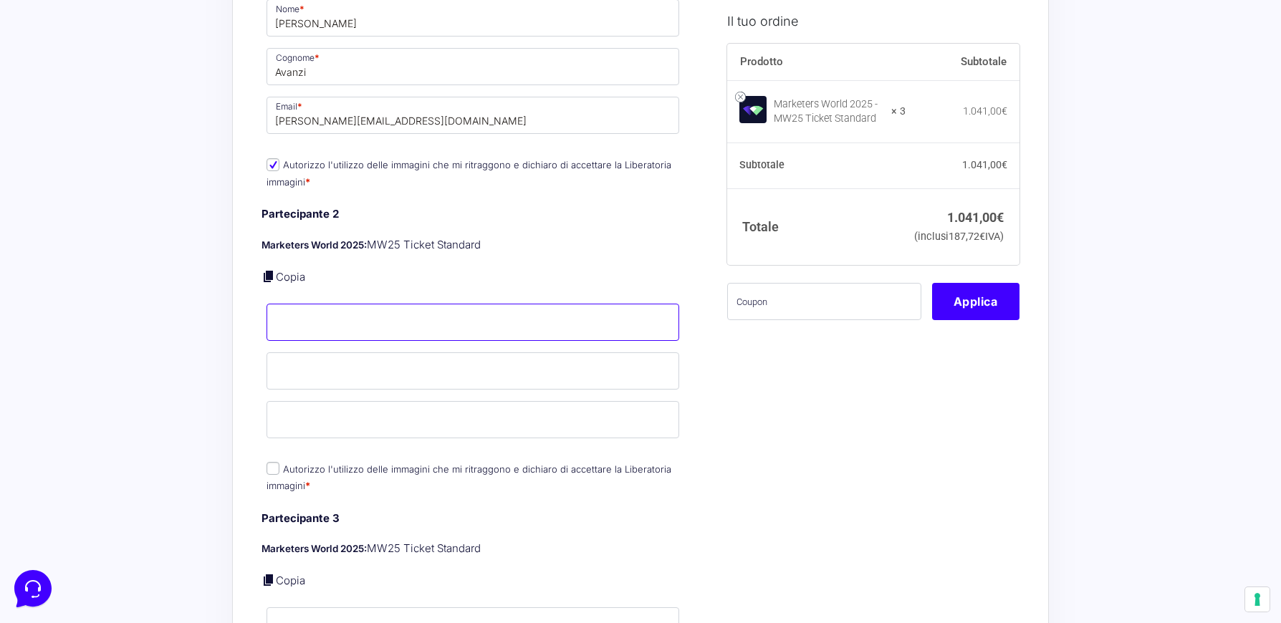
click at [373, 306] on input "Nome *" at bounding box center [472, 322] width 413 height 37
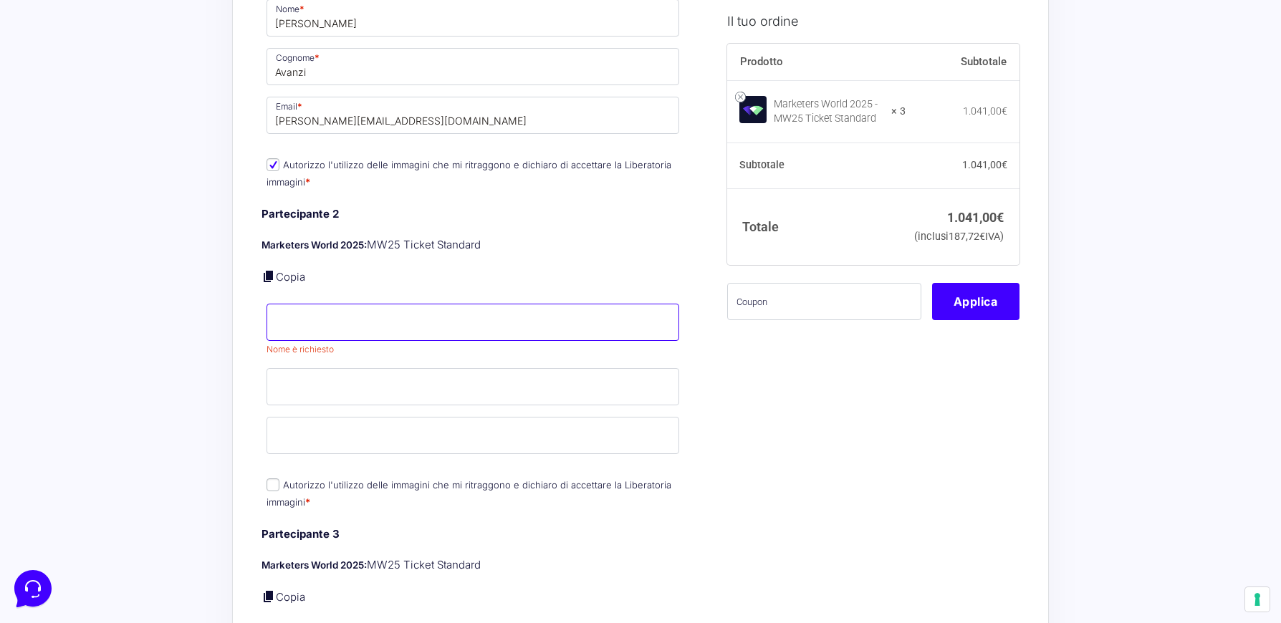
click at [324, 314] on input "Nome *" at bounding box center [472, 322] width 413 height 37
paste input "• Francesca"
type input "• Francesca"
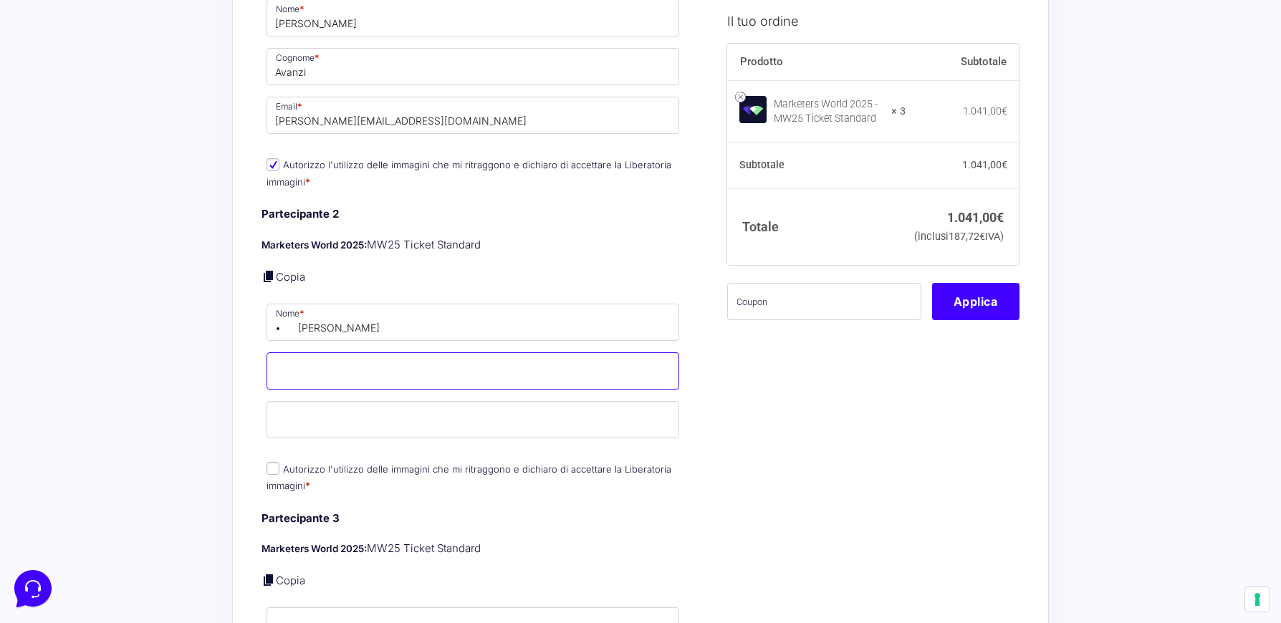
click at [389, 357] on input "Cognome *" at bounding box center [472, 370] width 413 height 37
paste input "Palchetti"
type input "Palchetti"
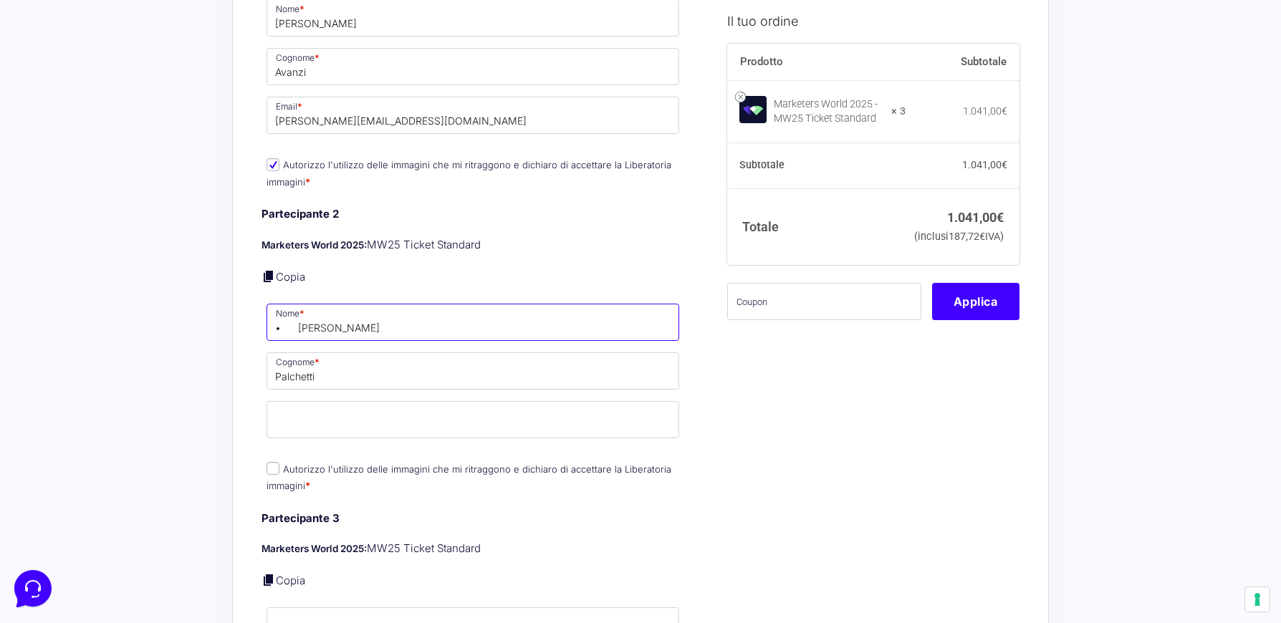
click at [299, 313] on input "• Francesca" at bounding box center [472, 322] width 413 height 37
type input "Francesca"
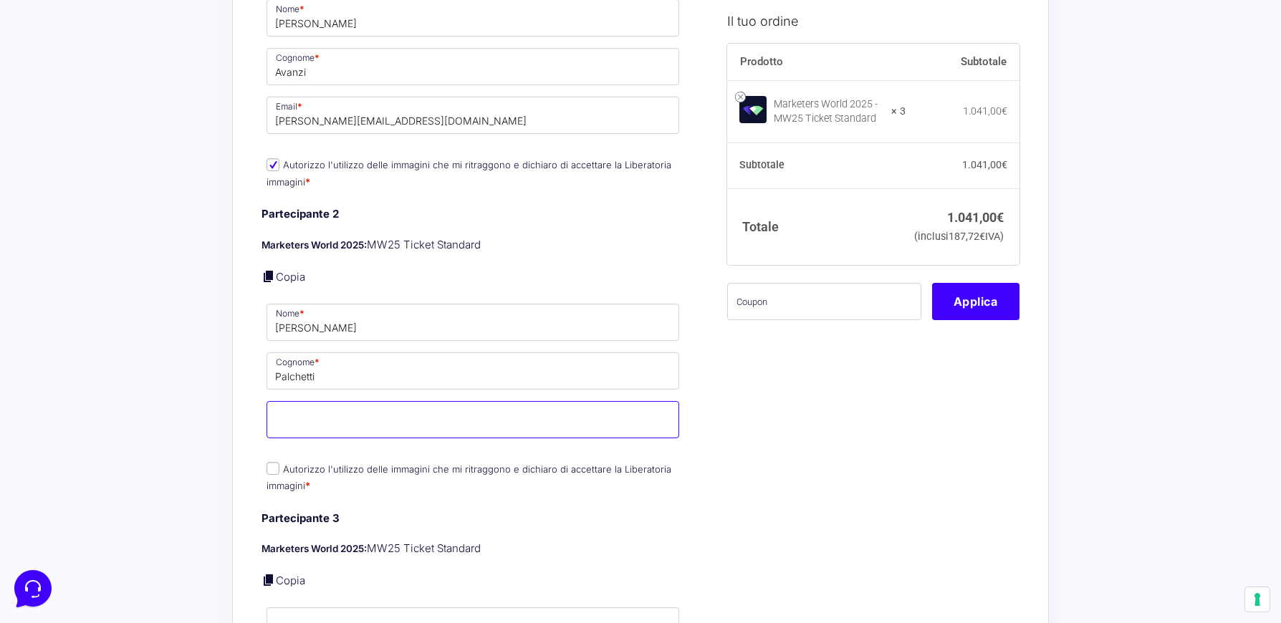
click at [336, 401] on input "Email *" at bounding box center [472, 419] width 413 height 37
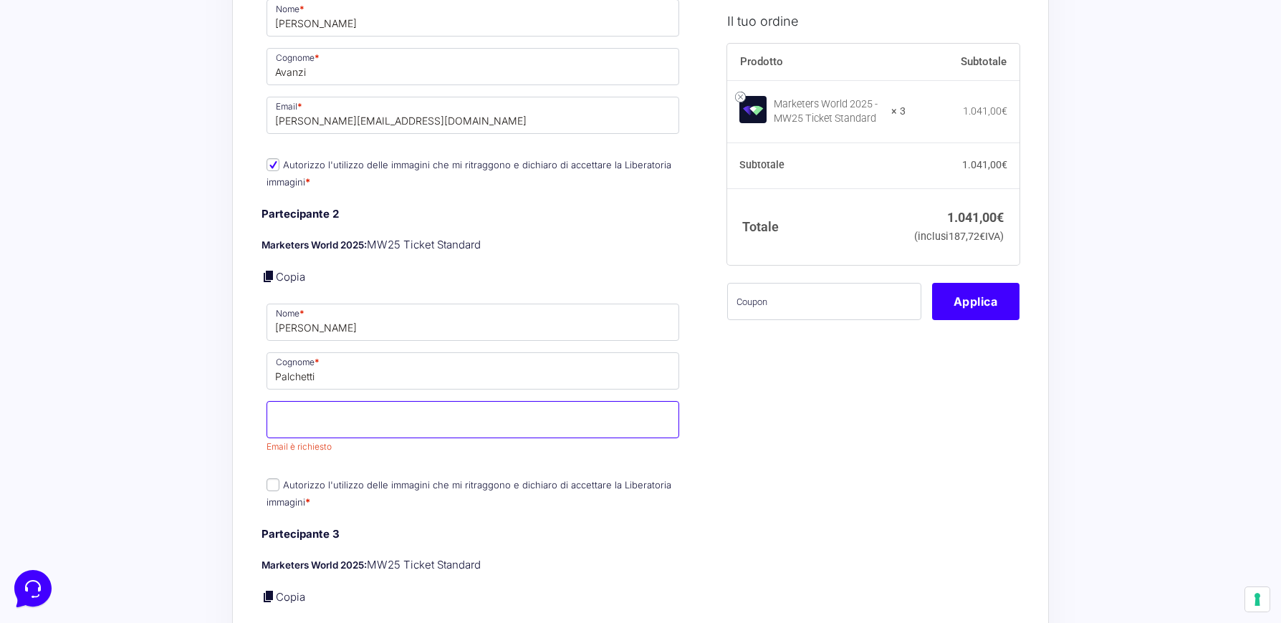
click at [416, 411] on input "Email *" at bounding box center [472, 419] width 413 height 37
paste input "francesca.palchetti@sicurasolution.it"
type input "francesca.palchetti@sicurasolution.it"
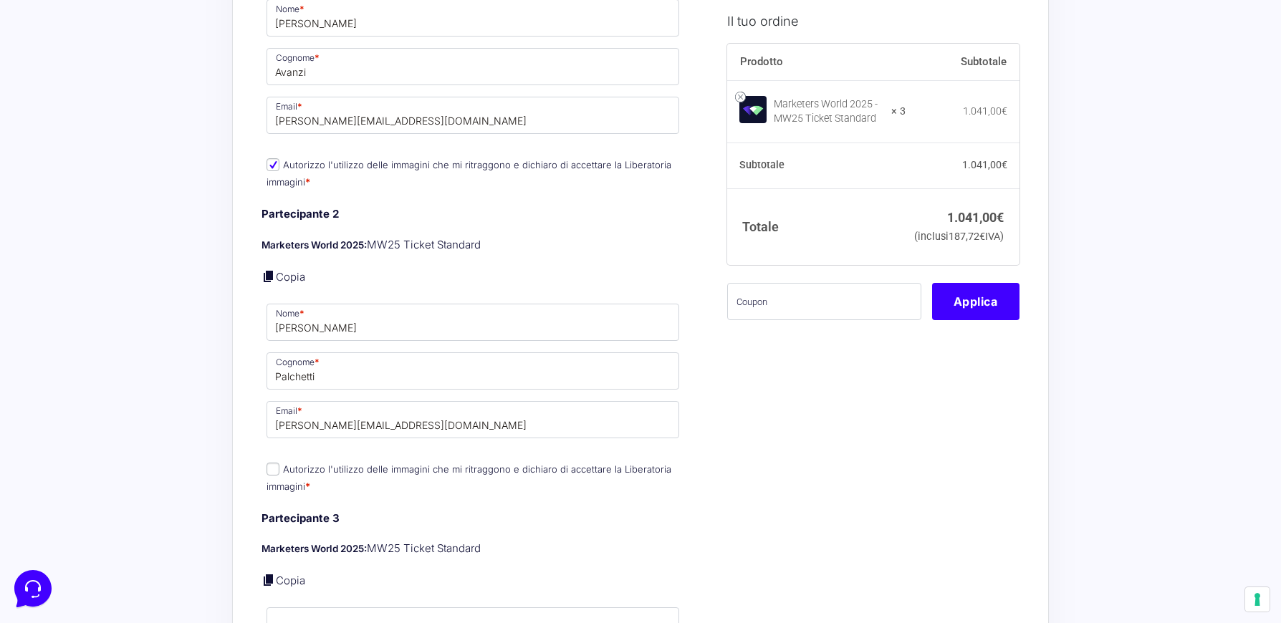
click at [274, 463] on input "Autorizzo l'utilizzo delle immagini che mi ritraggono e dichiaro di accettare l…" at bounding box center [272, 469] width 13 height 13
checkbox input "true"
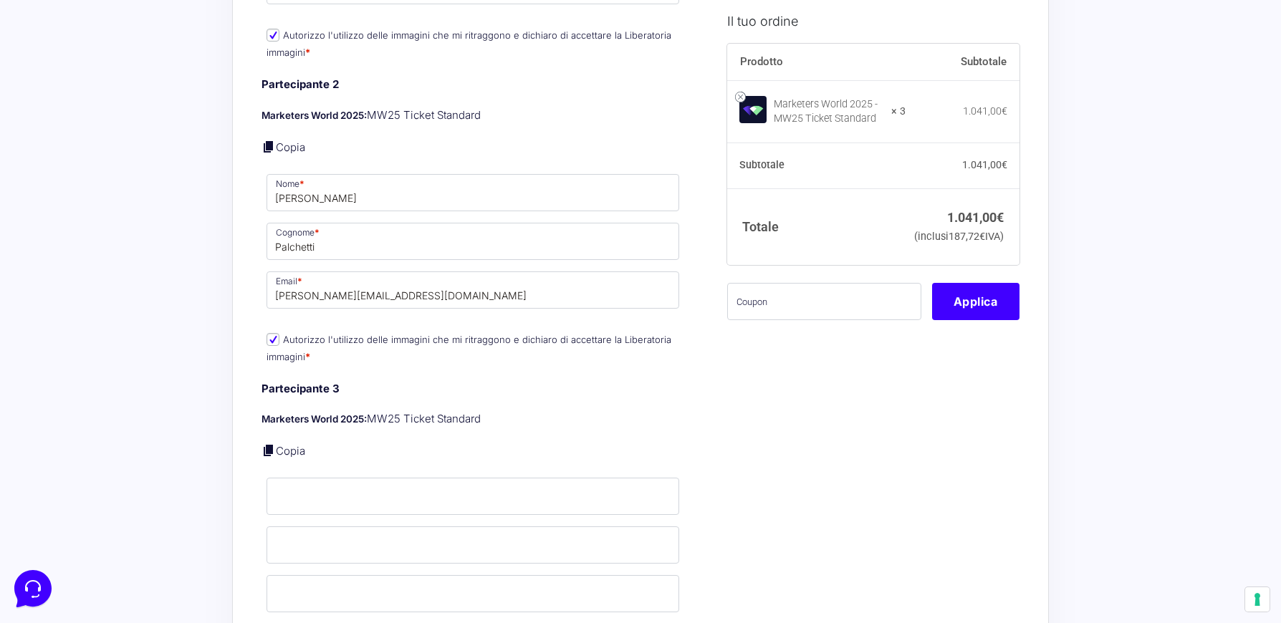
scroll to position [1361, 0]
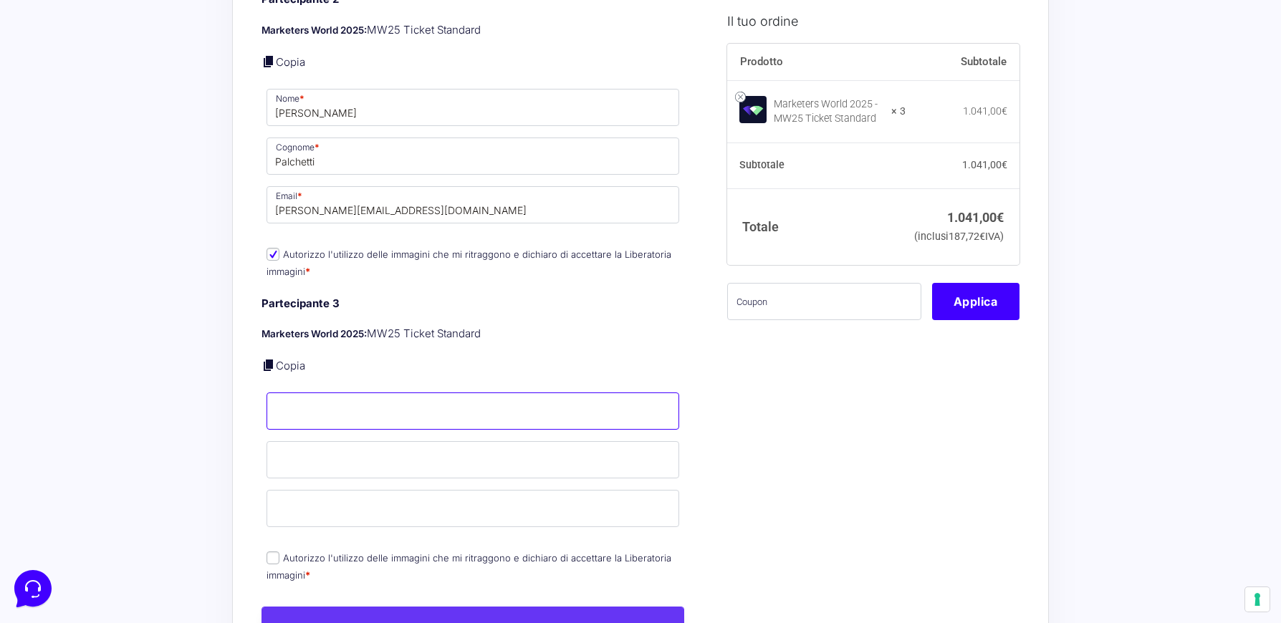
drag, startPoint x: 398, startPoint y: 396, endPoint x: 406, endPoint y: 393, distance: 9.1
click at [398, 396] on input "Nome *" at bounding box center [472, 411] width 413 height 37
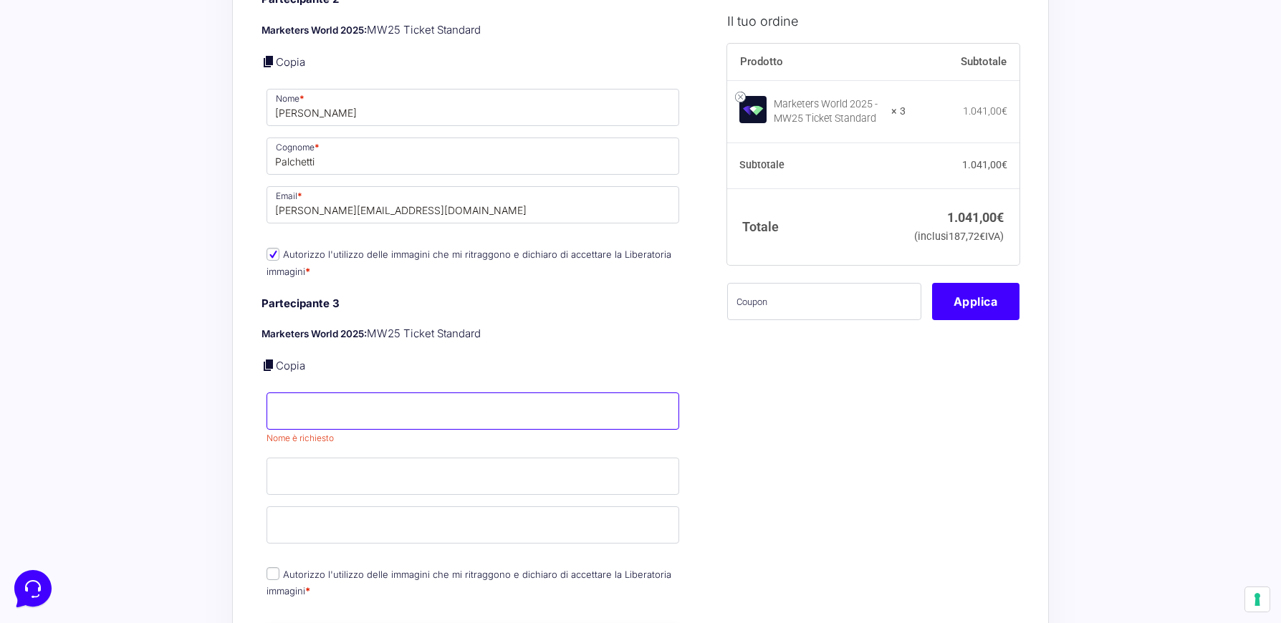
click at [426, 399] on input "Nome *" at bounding box center [472, 411] width 413 height 37
type input "Silvia"
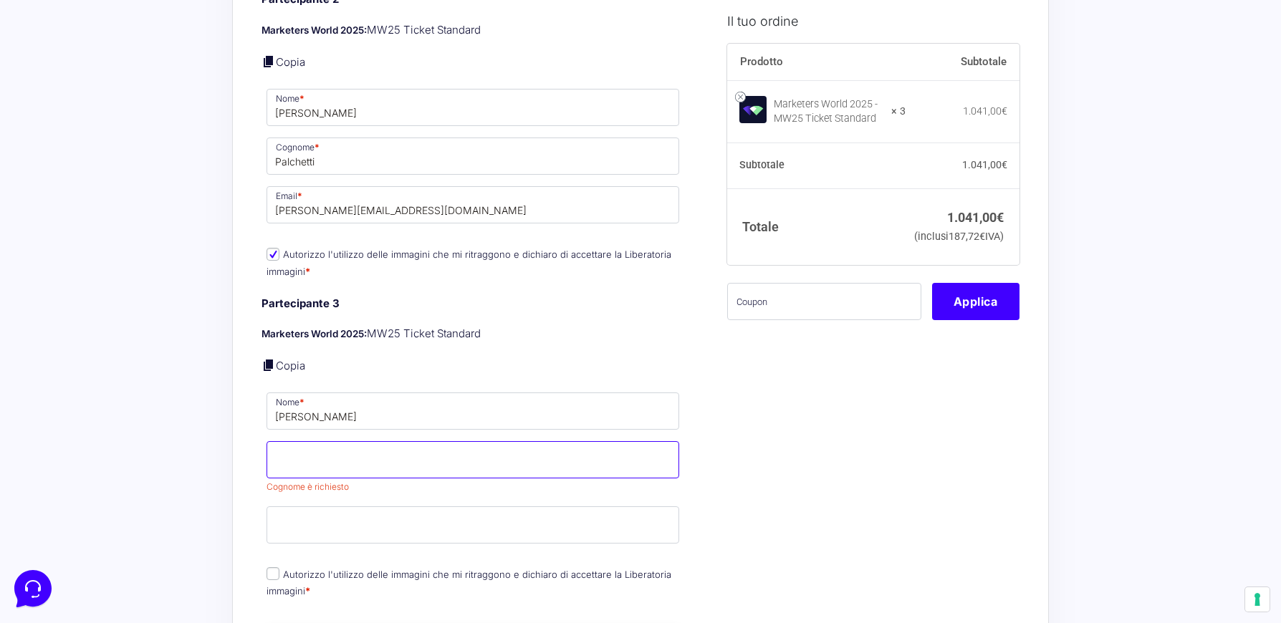
drag, startPoint x: 303, startPoint y: 440, endPoint x: 352, endPoint y: 433, distance: 49.2
click at [304, 441] on input "Cognome *" at bounding box center [472, 459] width 413 height 37
paste input "Costantini"
type input "Costantini"
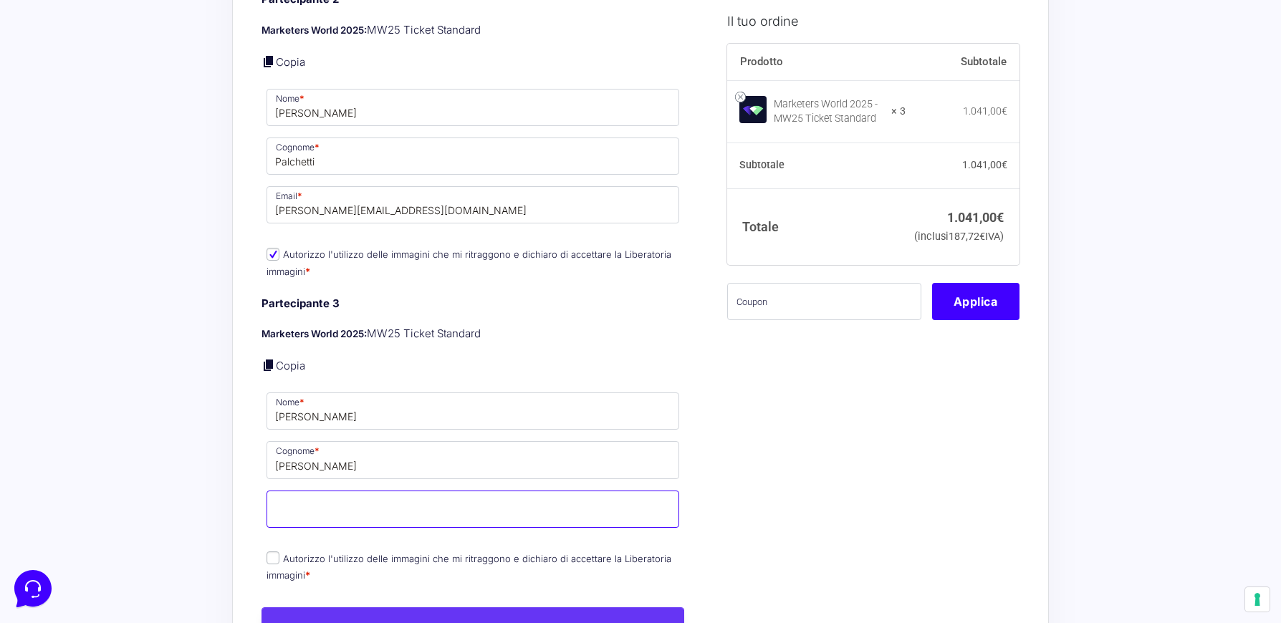
click at [358, 505] on input "Email *" at bounding box center [472, 509] width 413 height 37
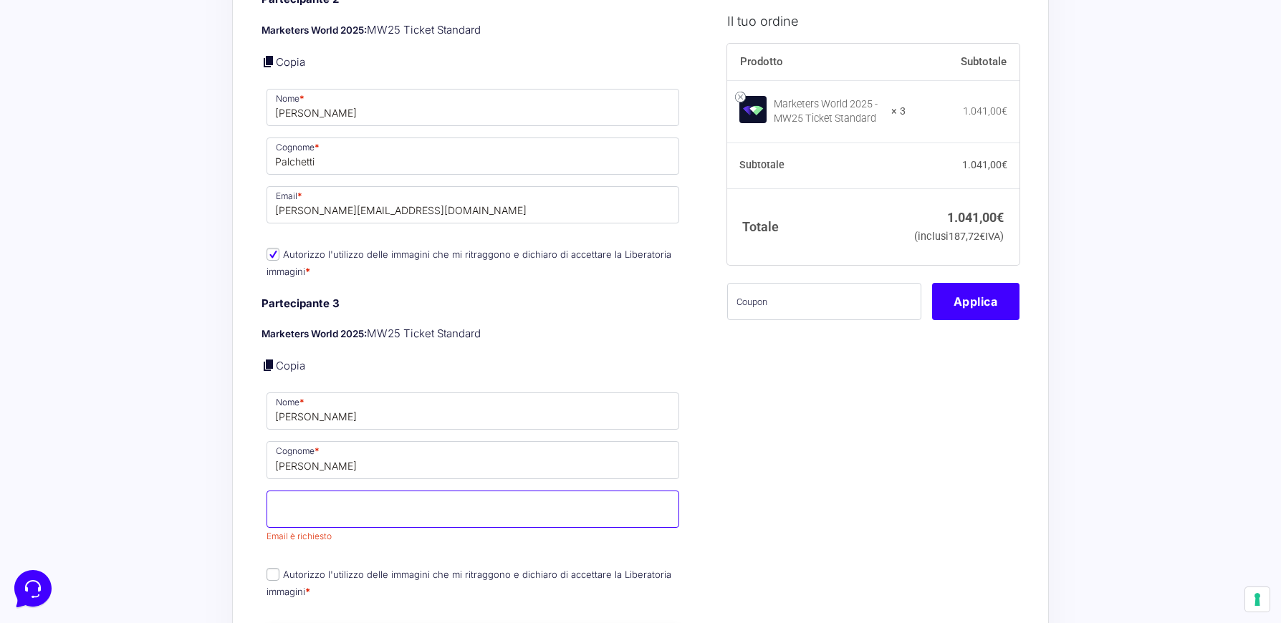
click at [456, 494] on input "Email *" at bounding box center [472, 509] width 413 height 37
paste input "silvia.costantini@sicurasolution.it"
type input "silvia.costantini@sicurasolution.it"
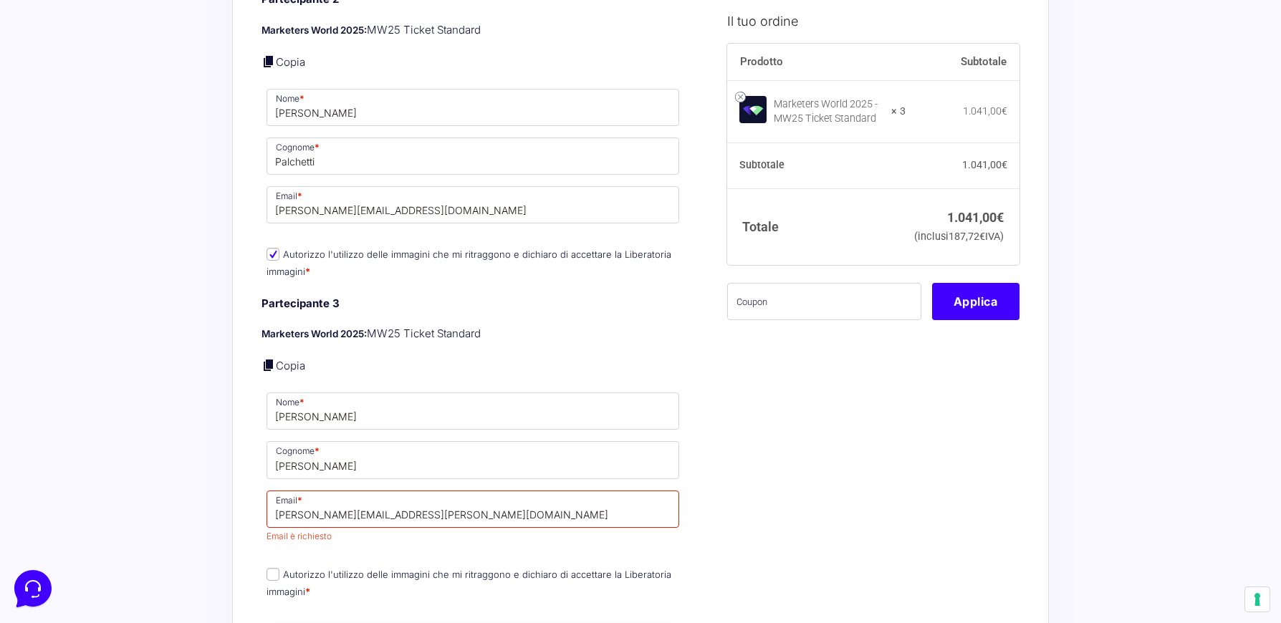
click at [268, 569] on label "Autorizzo l'utilizzo delle immagini che mi ritraggono e dichiaro di accettare l…" at bounding box center [468, 583] width 405 height 28
click at [268, 568] on input "Autorizzo l'utilizzo delle immagini che mi ritraggono e dichiaro di accettare l…" at bounding box center [272, 574] width 13 height 13
checkbox input "true"
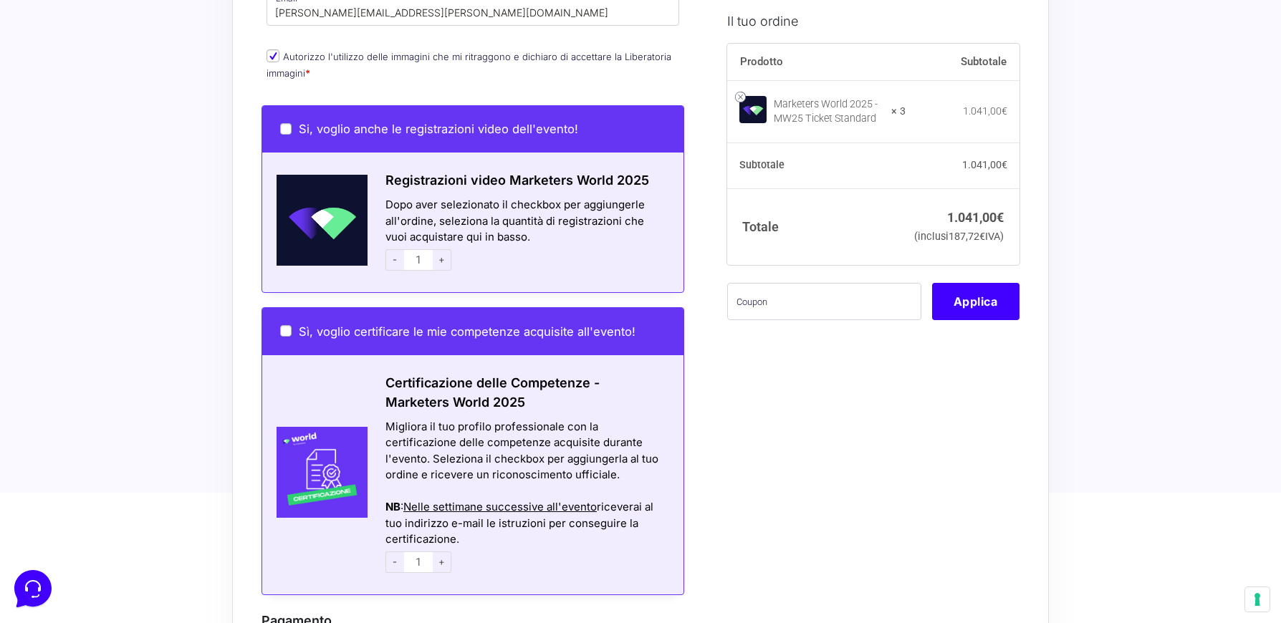
scroll to position [1863, 0]
drag, startPoint x: 451, startPoint y: 431, endPoint x: 502, endPoint y: 428, distance: 50.9
click at [502, 428] on div "Migliora il tuo profilo professionale con la certificazione delle competenze ac…" at bounding box center [525, 452] width 280 height 64
drag, startPoint x: 502, startPoint y: 428, endPoint x: 469, endPoint y: 439, distance: 35.3
click at [469, 439] on div "Migliora il tuo profilo professionale con la certificazione delle competenze ac…" at bounding box center [525, 452] width 280 height 64
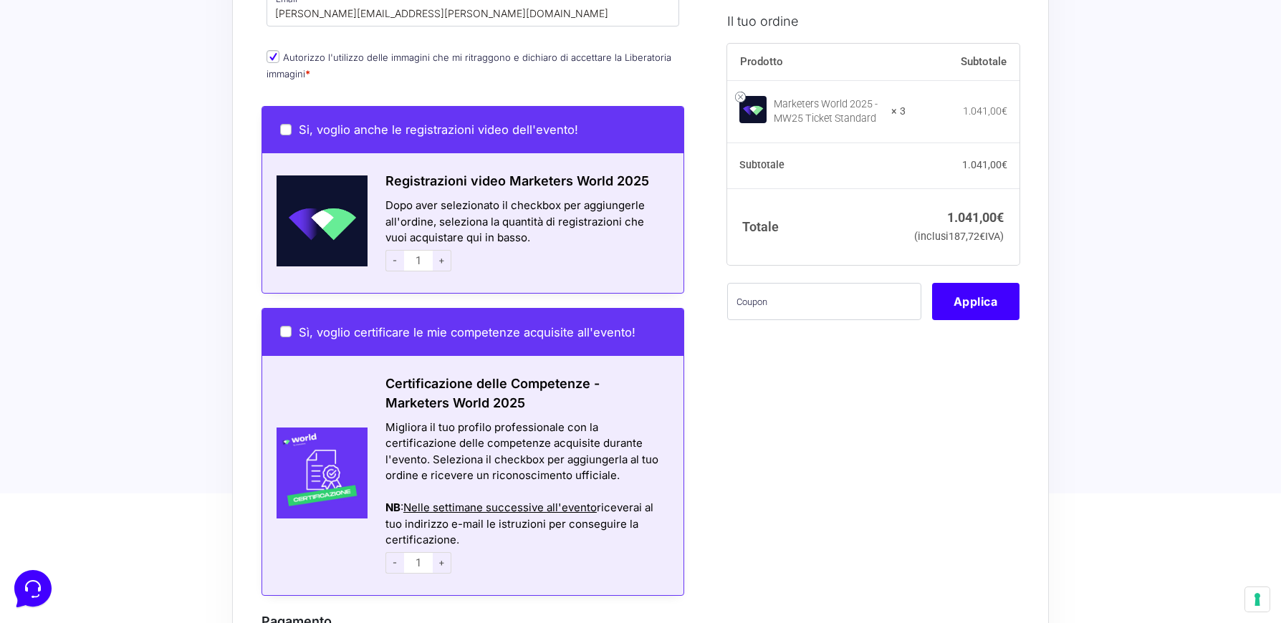
click at [460, 461] on div "Migliora il tuo profilo professionale con la certificazione delle competenze ac…" at bounding box center [525, 452] width 280 height 64
click at [284, 124] on input "Si, voglio anche le registrazioni video dell'evento!" at bounding box center [285, 129] width 11 height 11
checkbox input "true"
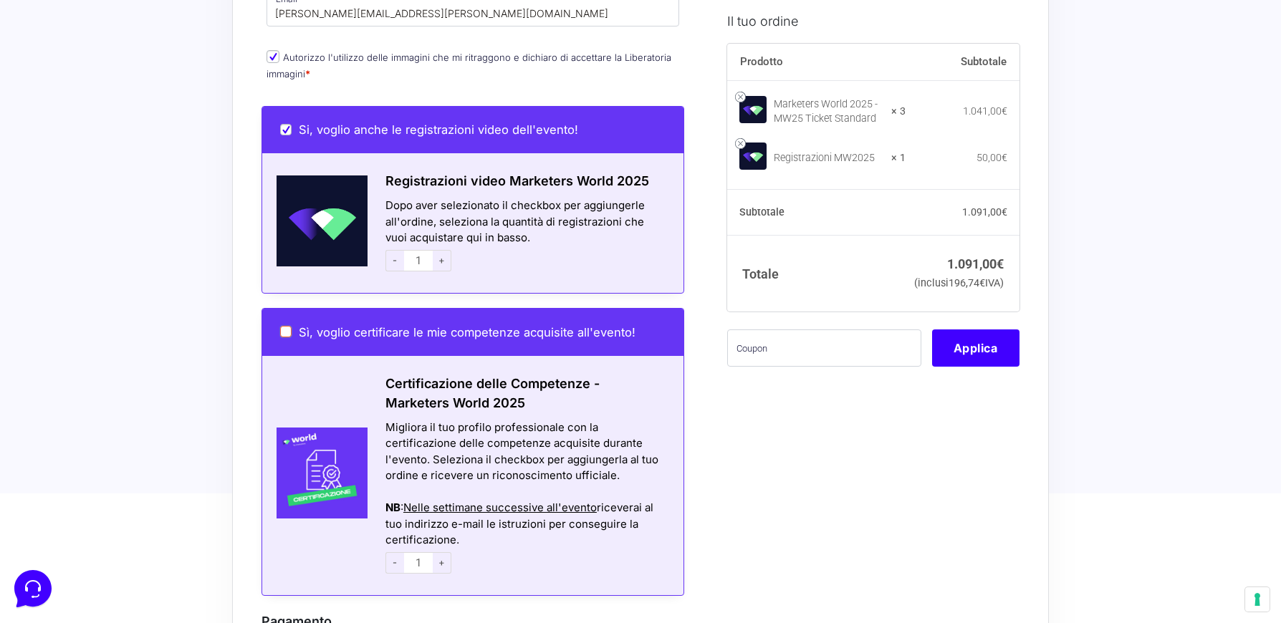
click at [287, 326] on input "Sì, voglio certificare le mie competenze acquisite all'evento!" at bounding box center [285, 331] width 11 height 11
checkbox input "true"
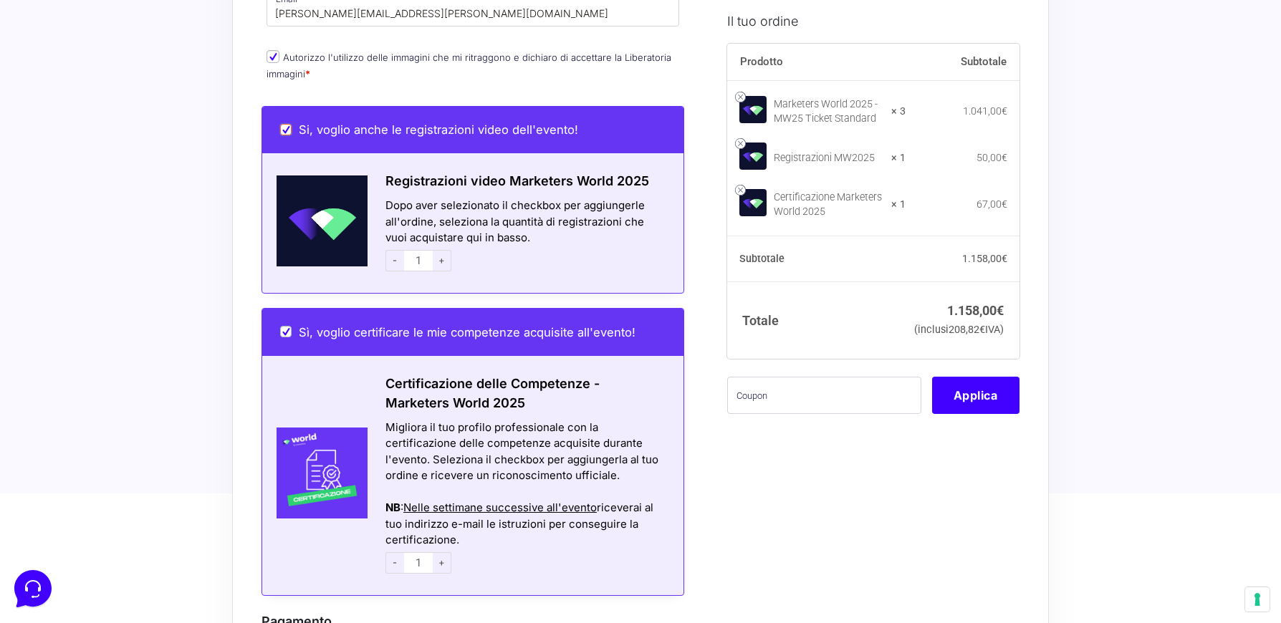
click at [284, 124] on input "Si, voglio anche le registrazioni video dell'evento!" at bounding box center [285, 129] width 11 height 11
checkbox input "false"
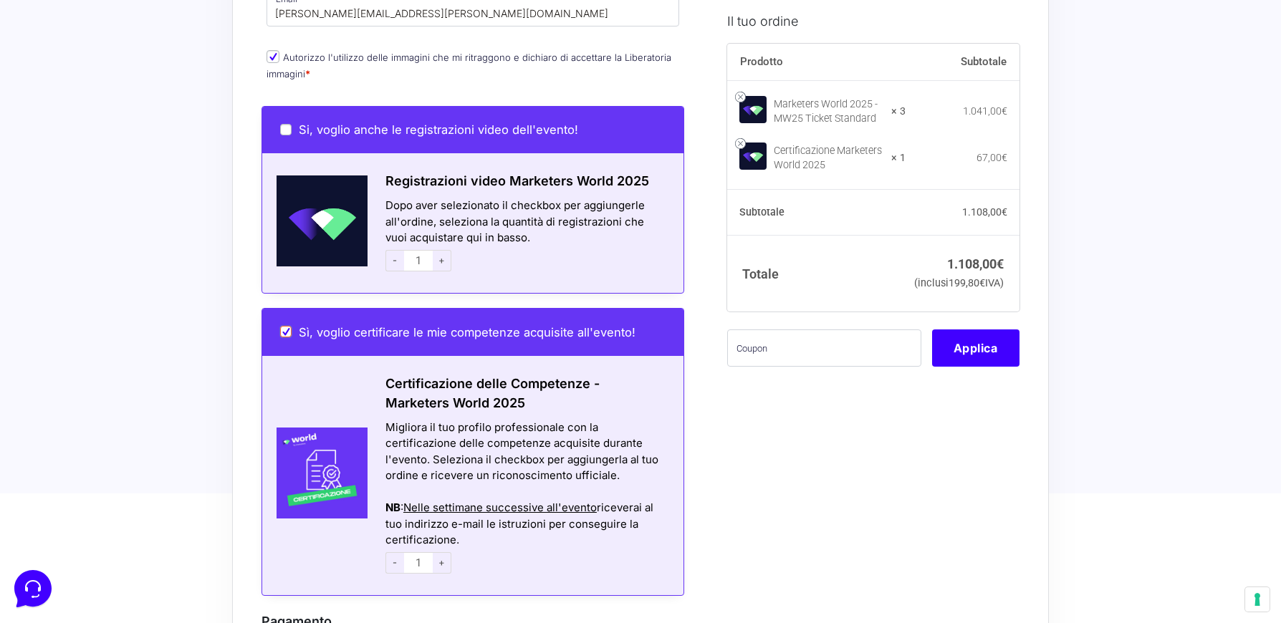
click at [285, 326] on input "Sì, voglio certificare le mie competenze acquisite all'evento!" at bounding box center [285, 331] width 11 height 11
checkbox input "false"
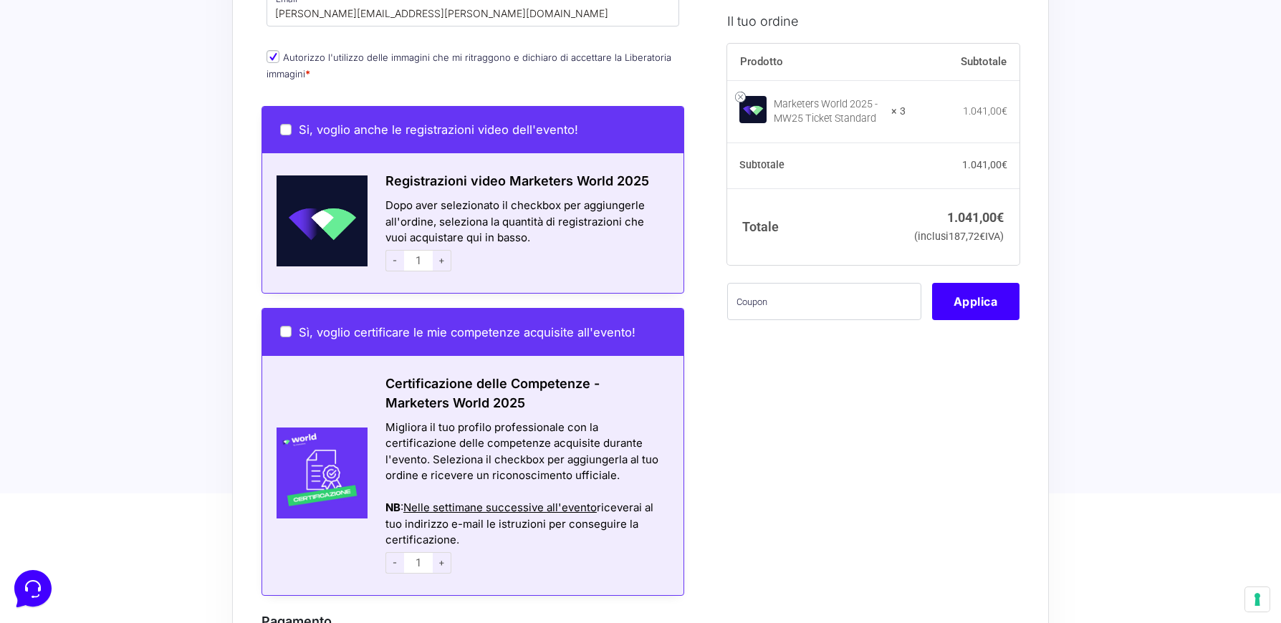
click at [432, 420] on div "Migliora il tuo profilo professionale con la certificazione delle competenze ac…" at bounding box center [525, 452] width 280 height 64
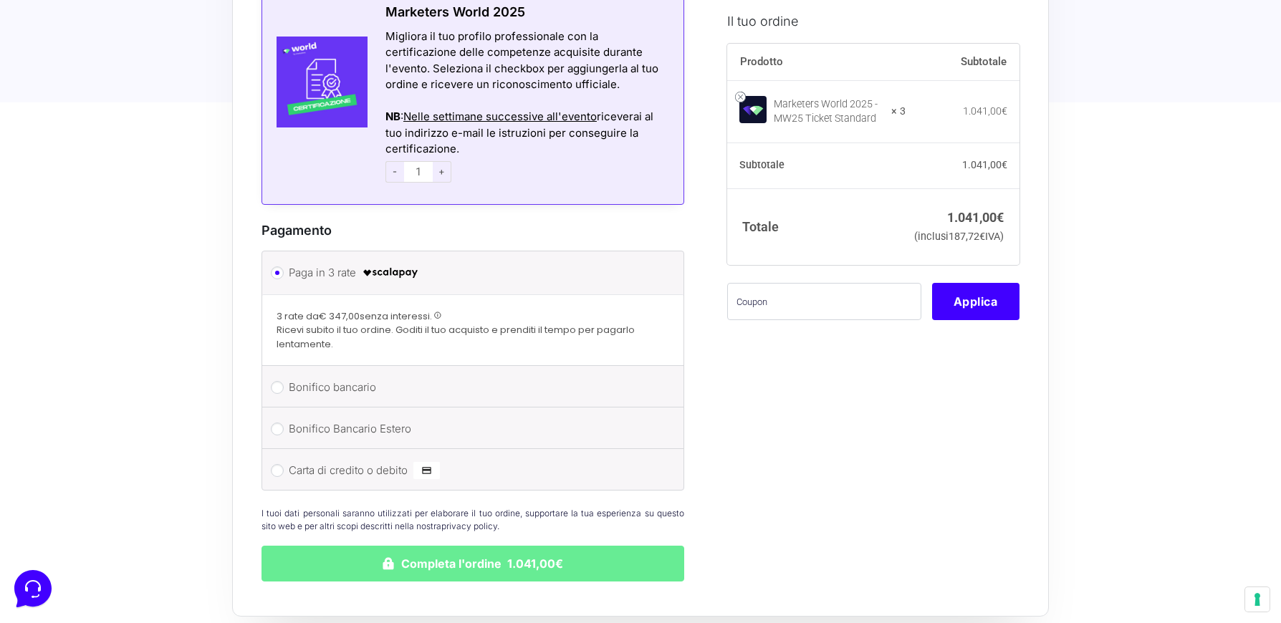
scroll to position [2292, 0]
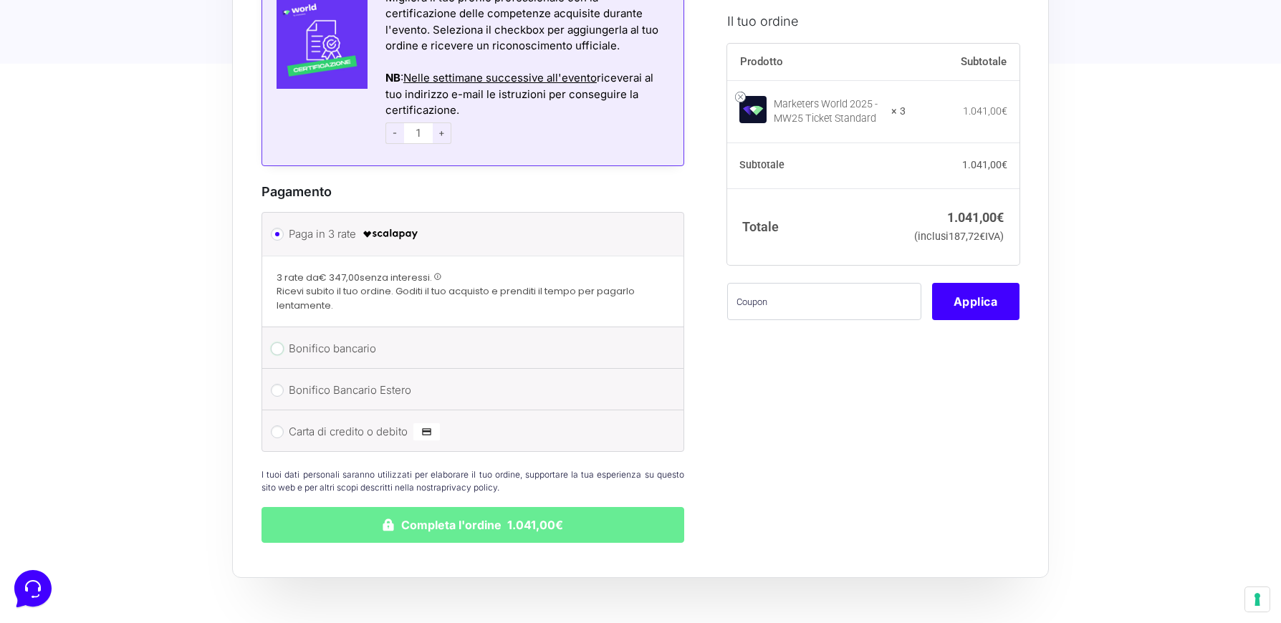
click at [279, 342] on input "Bonifico bancario" at bounding box center [277, 348] width 13 height 13
radio input "true"
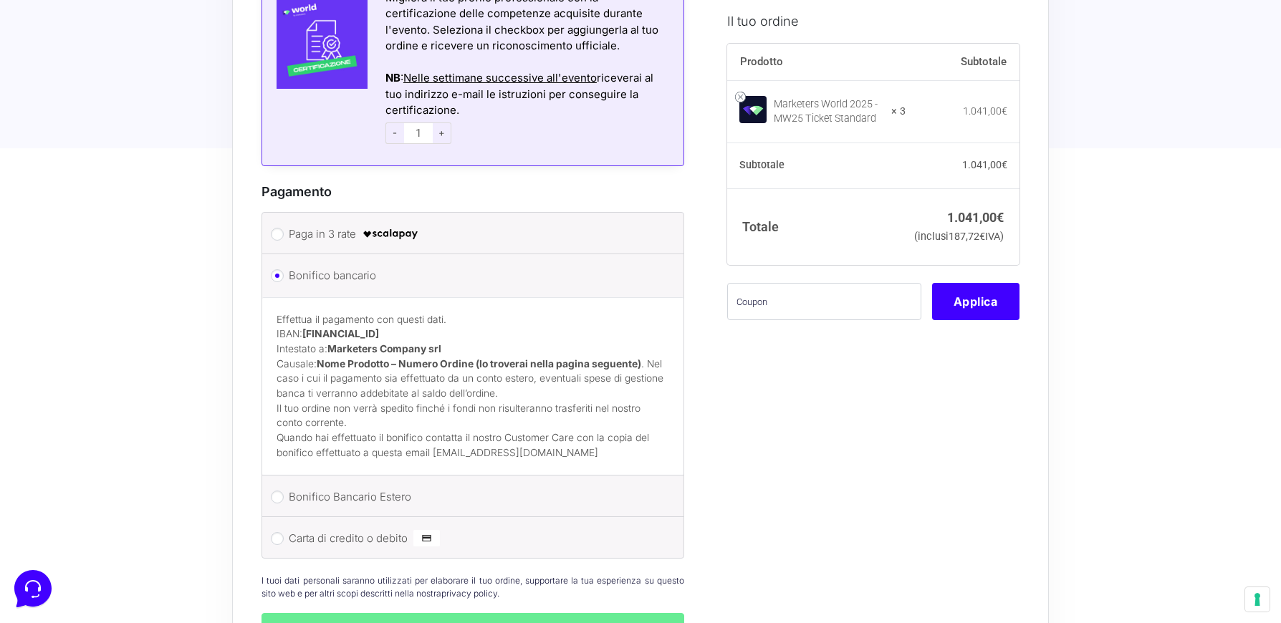
click at [408, 401] on p "Il tuo ordine non verrà spedito finché i fondi non risulteranno trasferiti nel …" at bounding box center [473, 415] width 393 height 29
click at [340, 370] on p "Effettua il pagamento con questi dati. IBAN: IT60T0200832650000104617588 Intest…" at bounding box center [473, 356] width 393 height 89
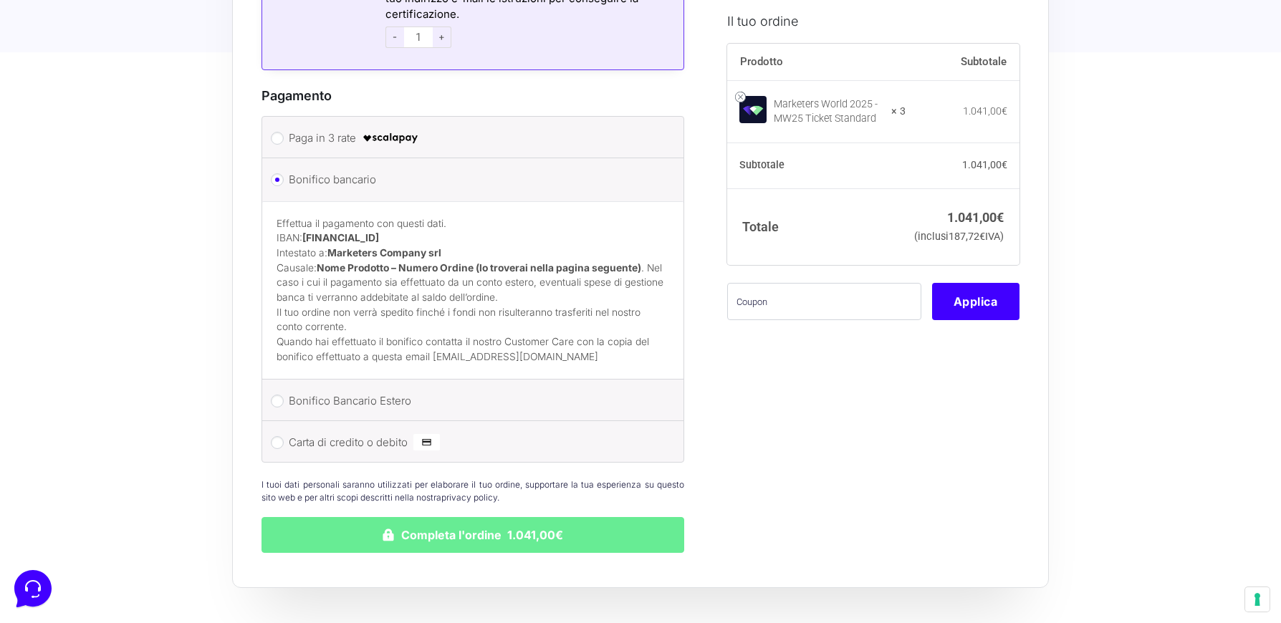
scroll to position [2364, 0]
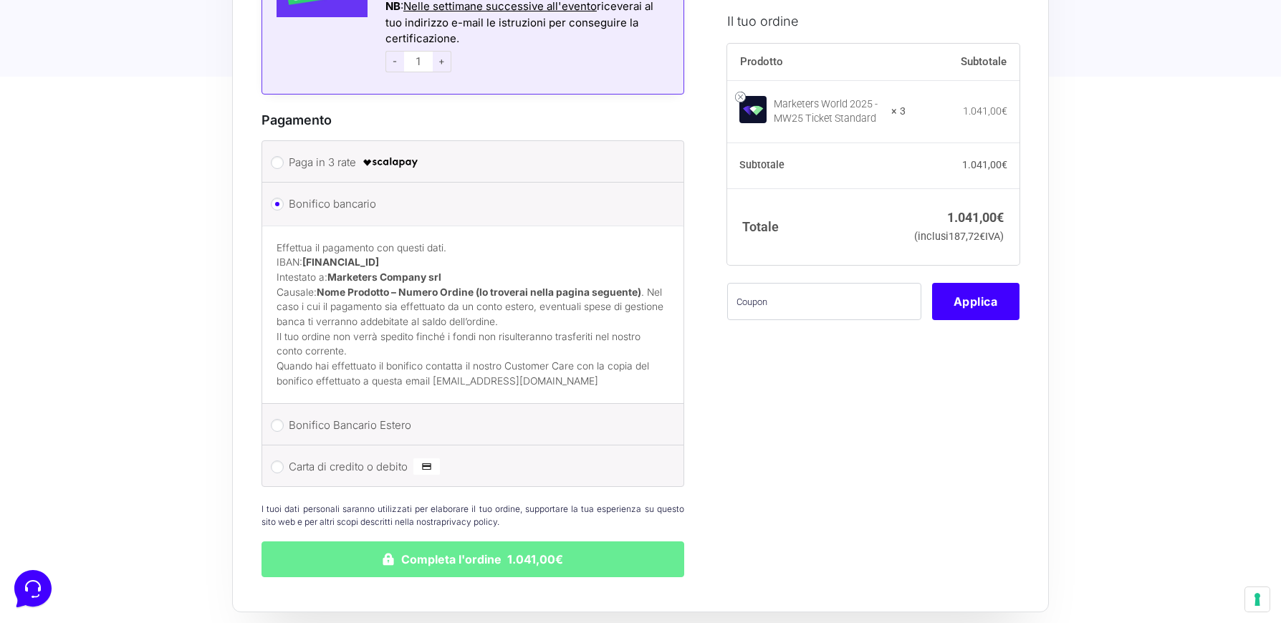
click at [359, 359] on p "Quando hai effettuato il bonifico contatta il nostro Customer Care con la copia…" at bounding box center [473, 373] width 393 height 29
click at [400, 359] on p "Quando hai effettuato il bonifico contatta il nostro Customer Care con la copia…" at bounding box center [473, 373] width 393 height 29
click at [407, 359] on p "Quando hai effettuato il bonifico contatta il nostro Customer Care con la copia…" at bounding box center [473, 373] width 393 height 29
click at [374, 371] on p "Quando hai effettuato il bonifico contatta il nostro Customer Care con la copia…" at bounding box center [473, 373] width 393 height 29
click at [324, 359] on p "Quando hai effettuato il bonifico contatta il nostro Customer Care con la copia…" at bounding box center [473, 373] width 393 height 29
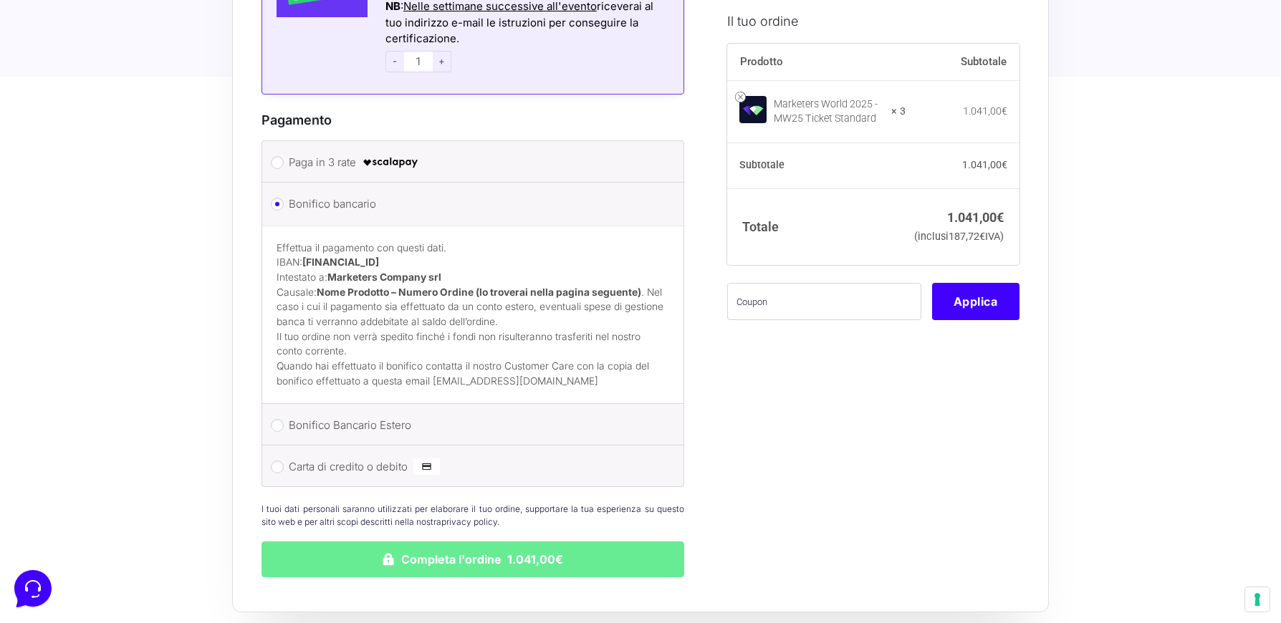
click at [308, 330] on p "Il tuo ordine non verrà spedito finché i fondi non risulteranno trasferiti nel …" at bounding box center [473, 344] width 393 height 29
drag, startPoint x: 308, startPoint y: 231, endPoint x: 435, endPoint y: 231, distance: 126.8
click at [435, 241] on p "Effettua il pagamento con questi dati. IBAN: IT60T0200832650000104617588 Intest…" at bounding box center [473, 285] width 393 height 89
drag, startPoint x: 435, startPoint y: 231, endPoint x: 347, endPoint y: 271, distance: 95.9
click at [347, 287] on strong "Nome Prodotto – Numero Ordine (lo troverai nella pagina seguente)" at bounding box center [479, 292] width 325 height 11
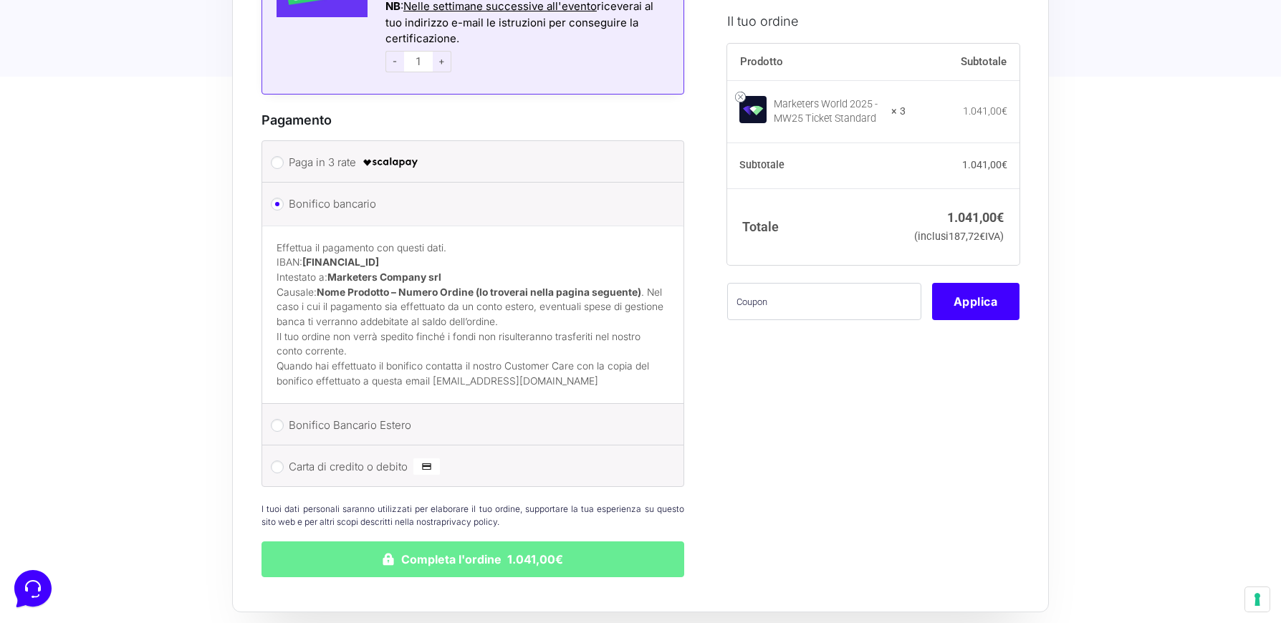
click at [330, 312] on p "Effettua il pagamento con questi dati. IBAN: IT60T0200832650000104617588 Intest…" at bounding box center [473, 285] width 393 height 89
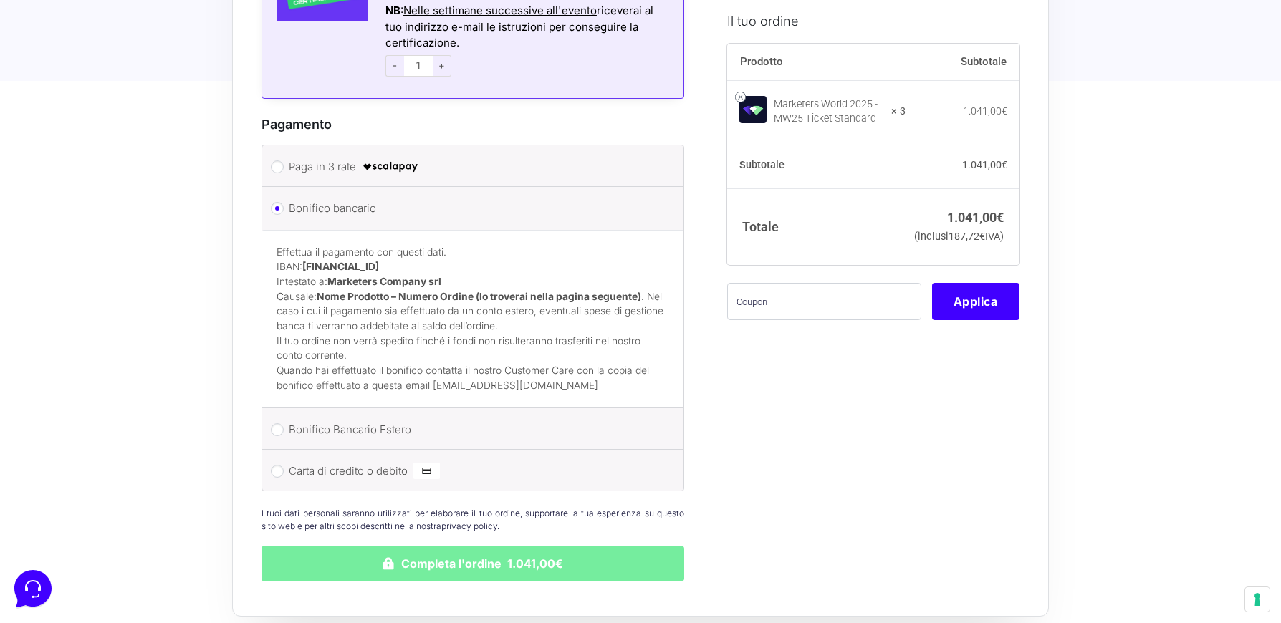
click at [456, 556] on button "Completa l'ordine 1.041,00€" at bounding box center [472, 564] width 423 height 36
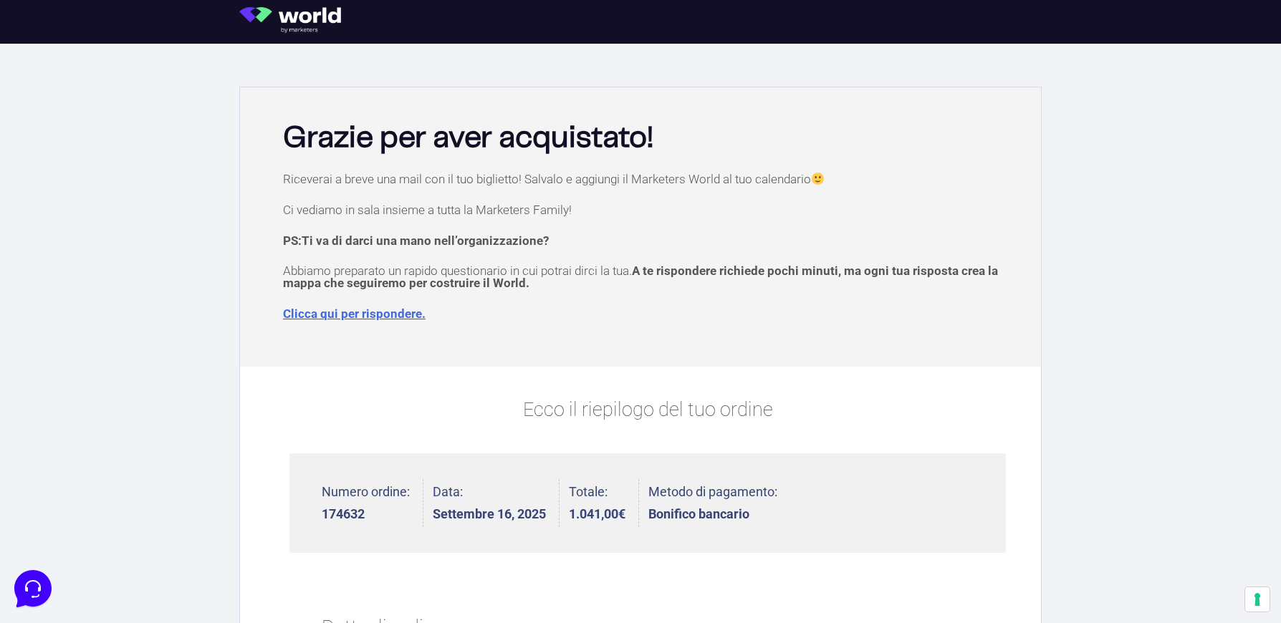
click at [451, 227] on div "Riceverai a breve una mail con il tuo biglietto! Salvalo e aggiungi il Marketer…" at bounding box center [640, 266] width 787 height 187
